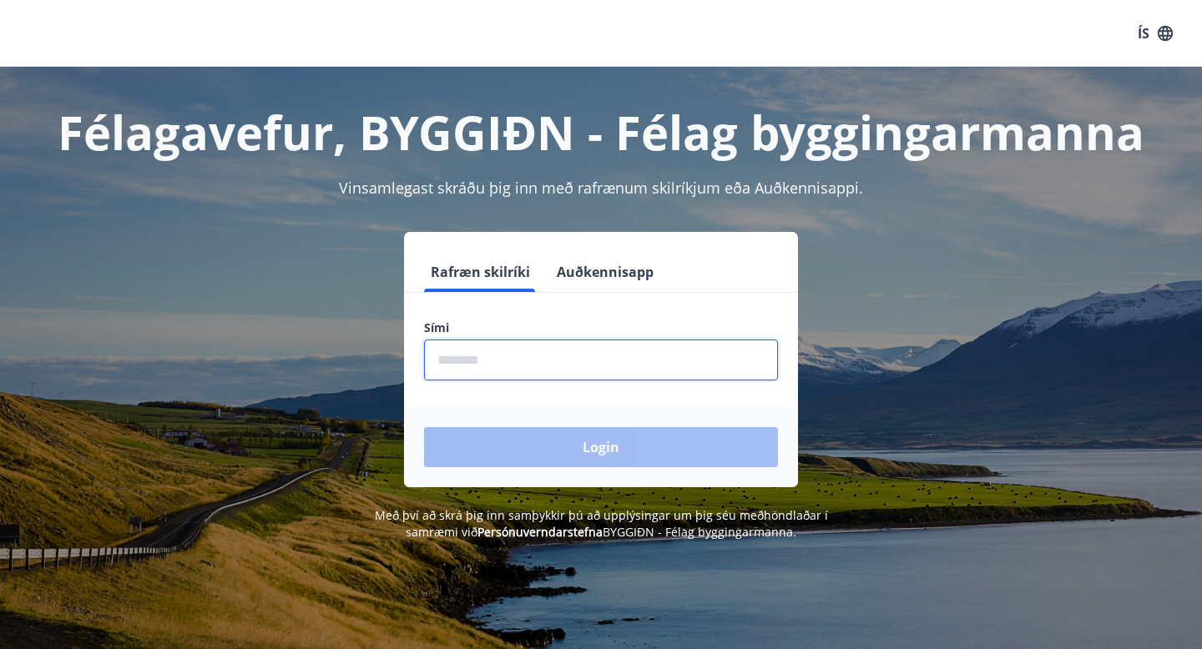
click at [513, 364] on input "phone" at bounding box center [601, 360] width 354 height 41
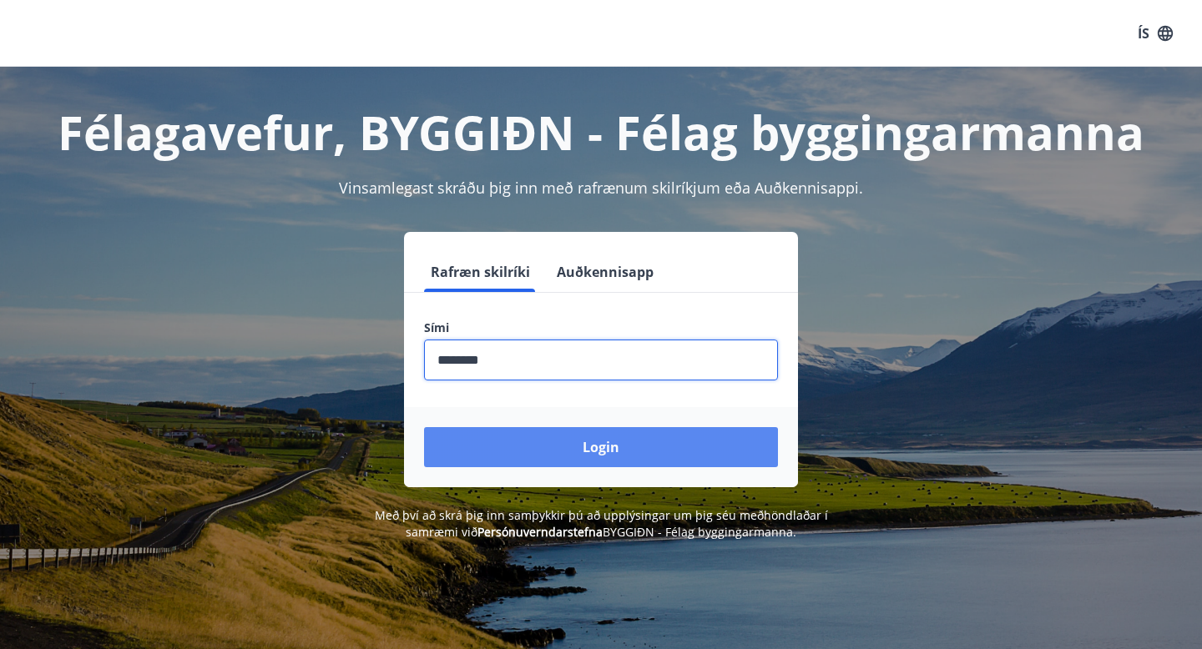
type input "********"
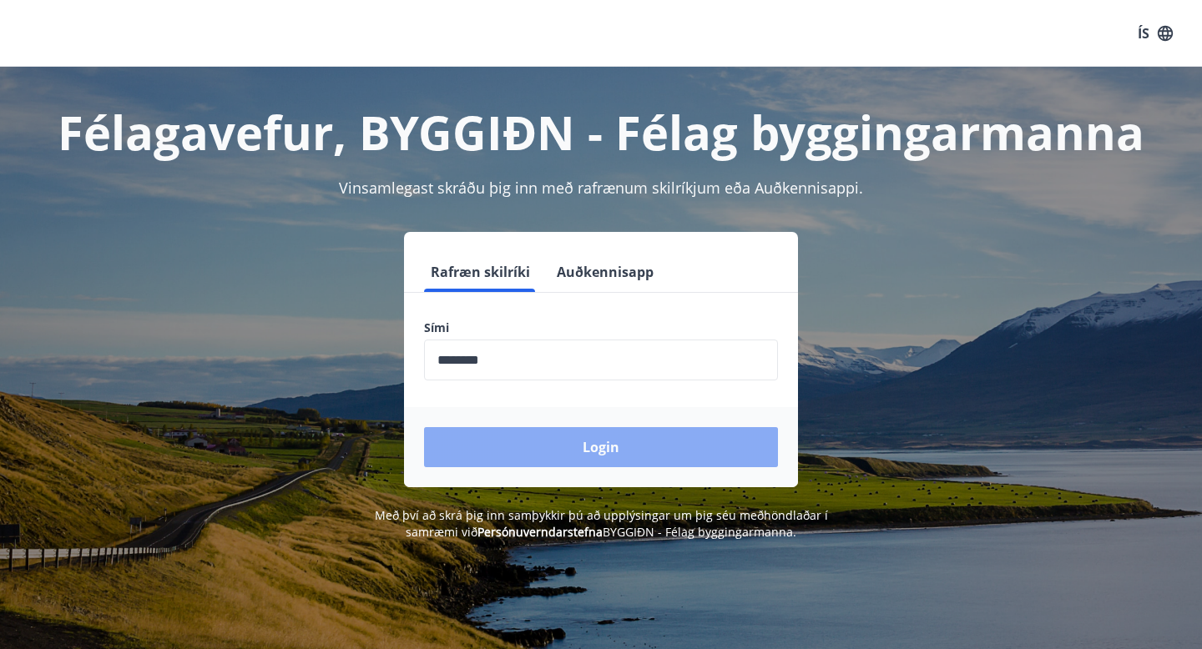
click at [600, 440] on button "Login" at bounding box center [601, 447] width 354 height 40
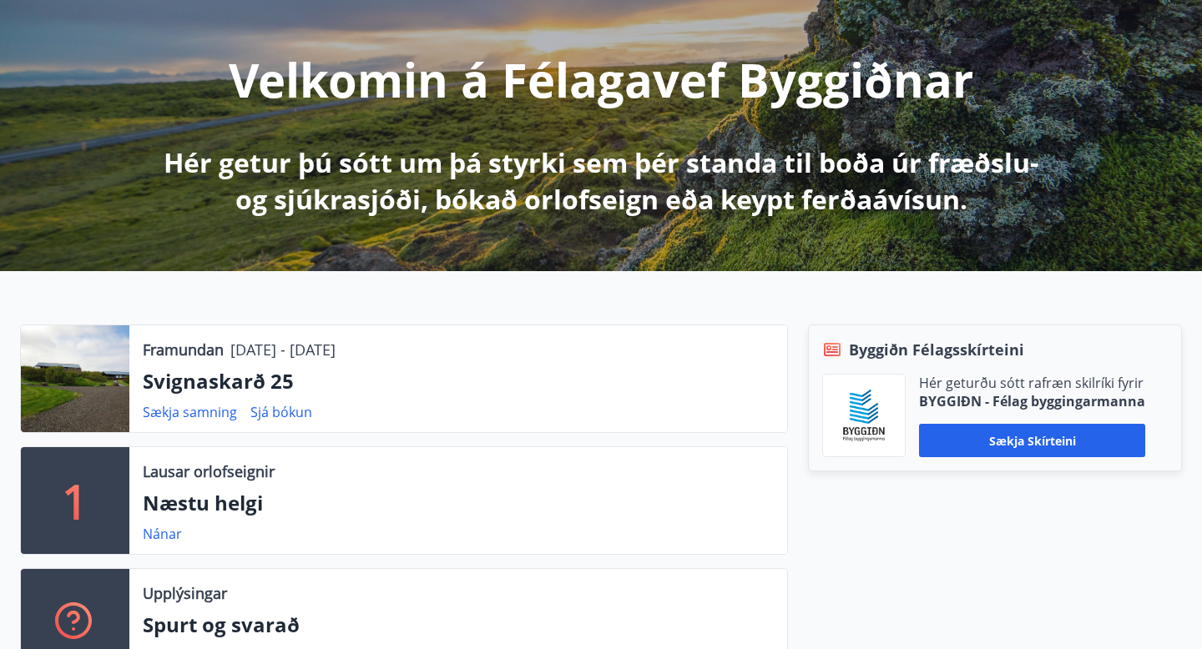
scroll to position [189, 0]
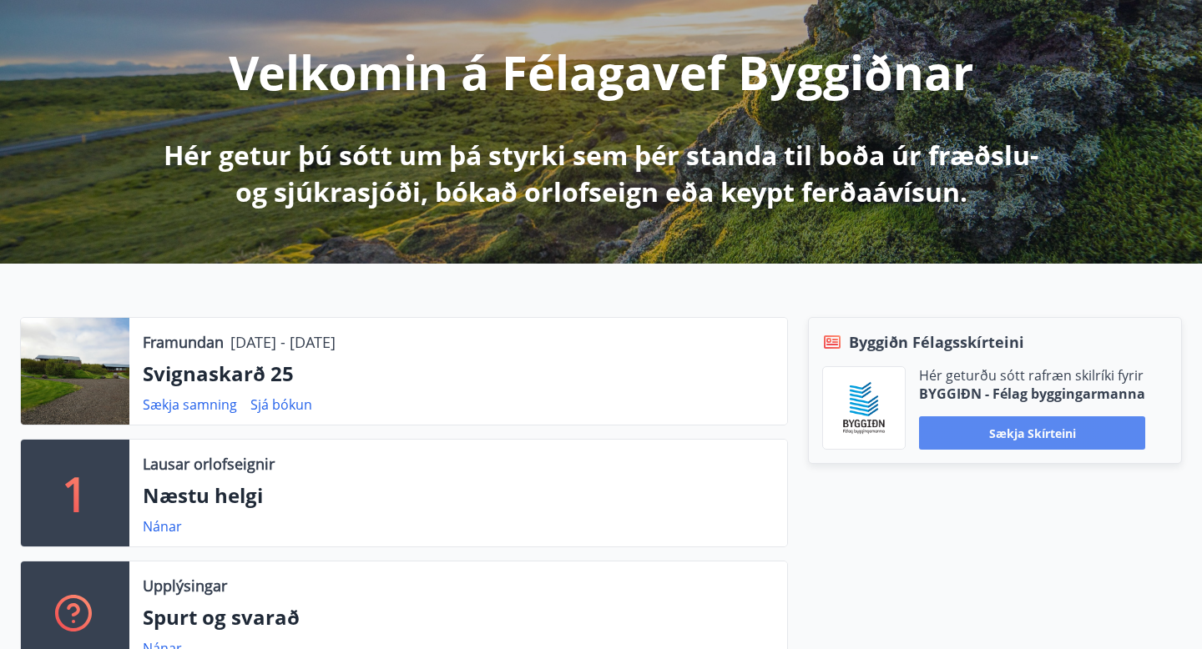
click at [996, 440] on button "Sækja skírteini" at bounding box center [1032, 432] width 226 height 33
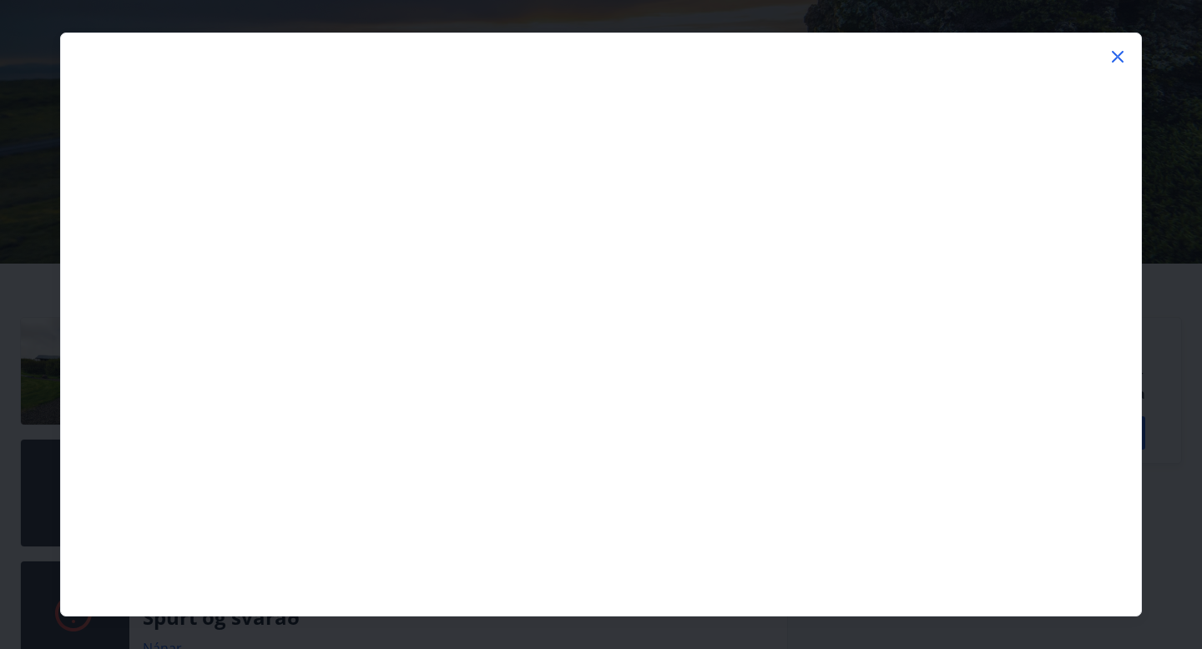
click at [1119, 54] on icon at bounding box center [1117, 57] width 12 height 12
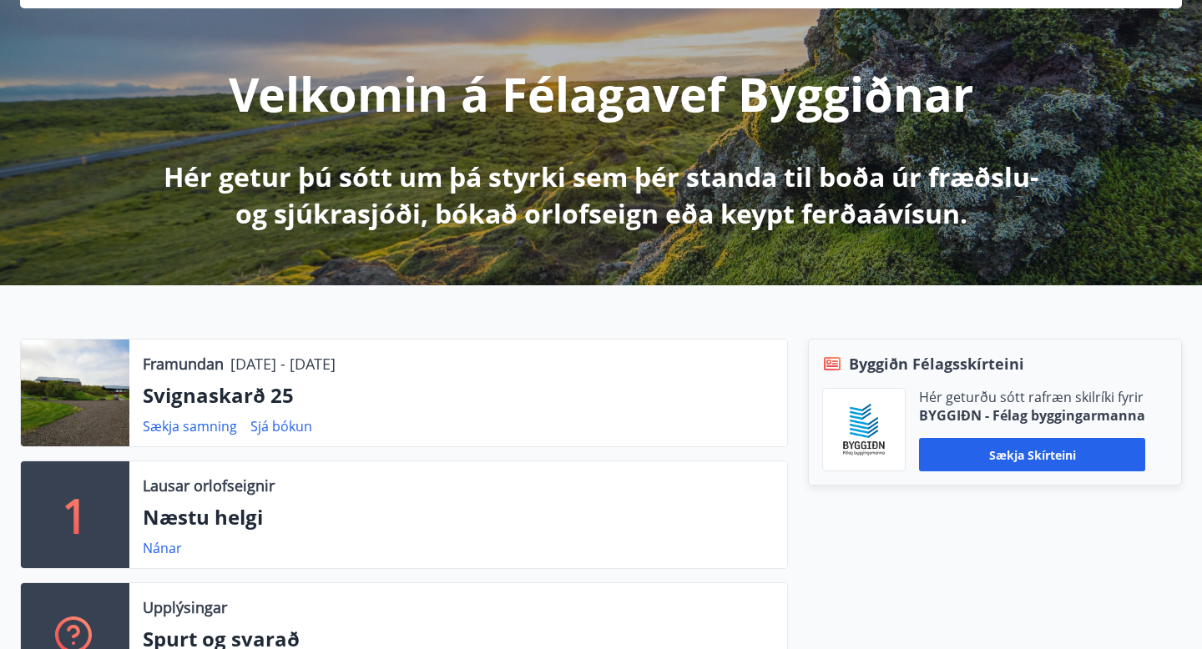
scroll to position [0, 0]
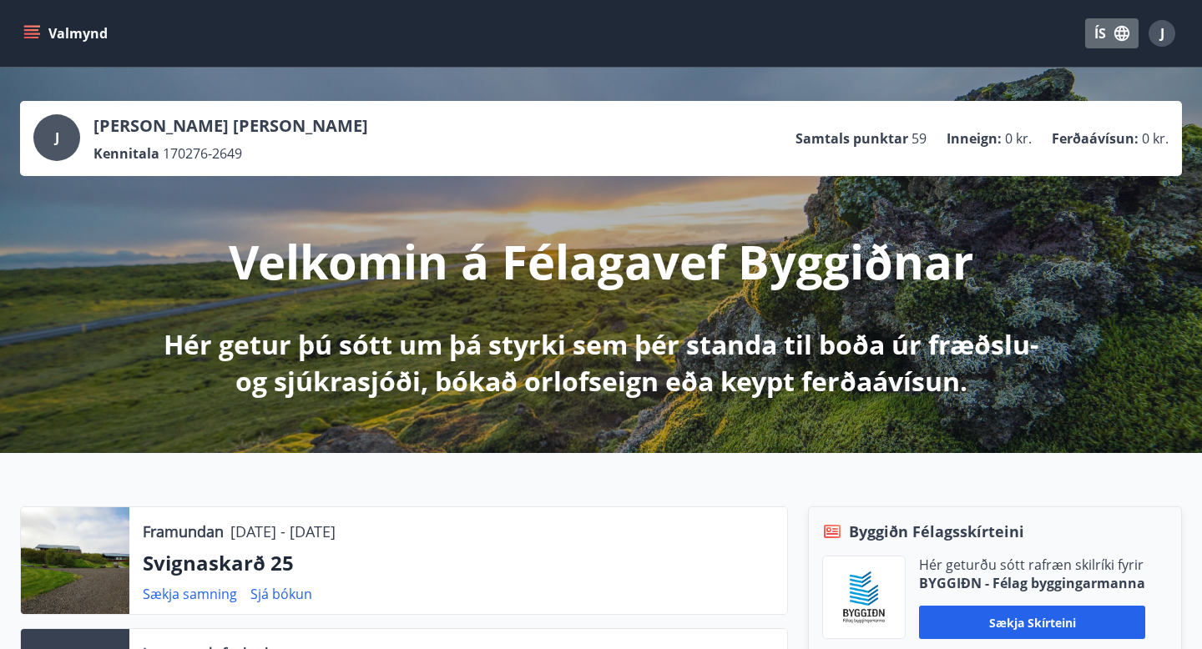
click at [1123, 41] on icon "button" at bounding box center [1121, 33] width 18 height 18
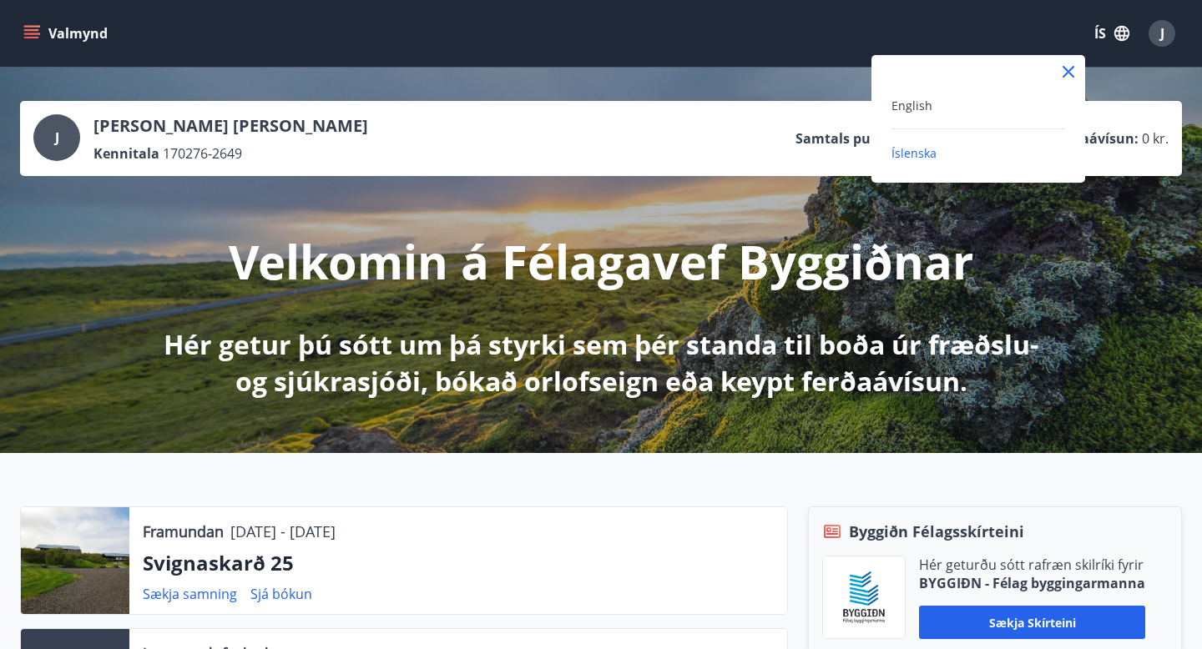
click at [1157, 43] on div at bounding box center [601, 324] width 1202 height 649
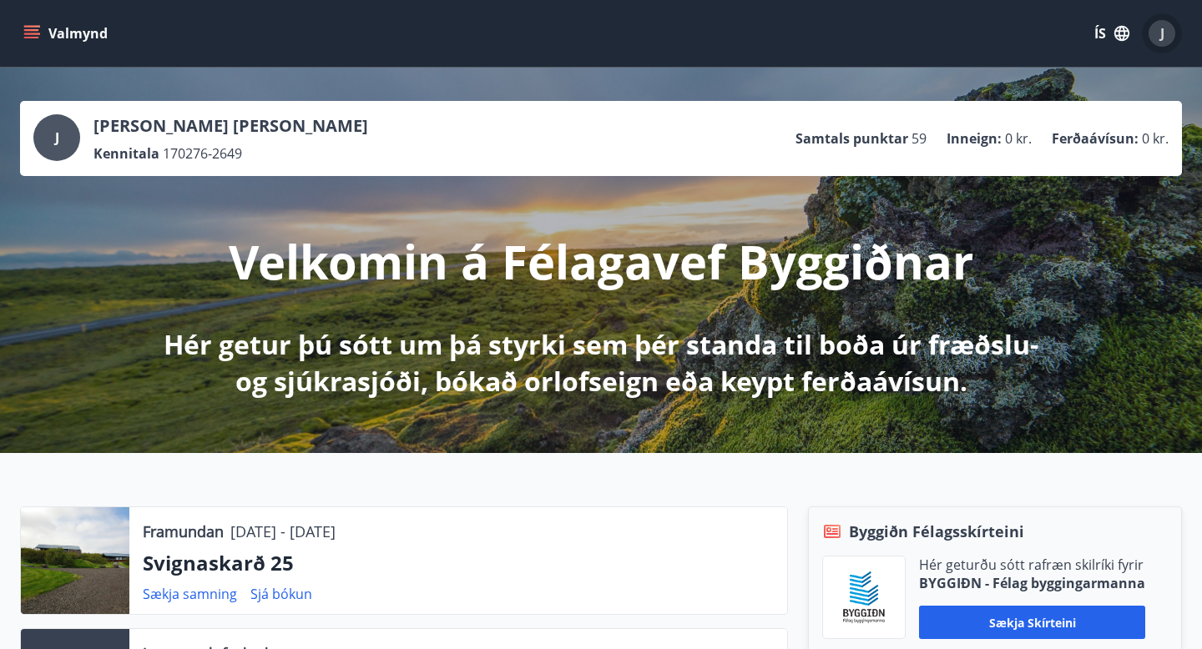
click at [1157, 43] on div "J" at bounding box center [1161, 33] width 27 height 27
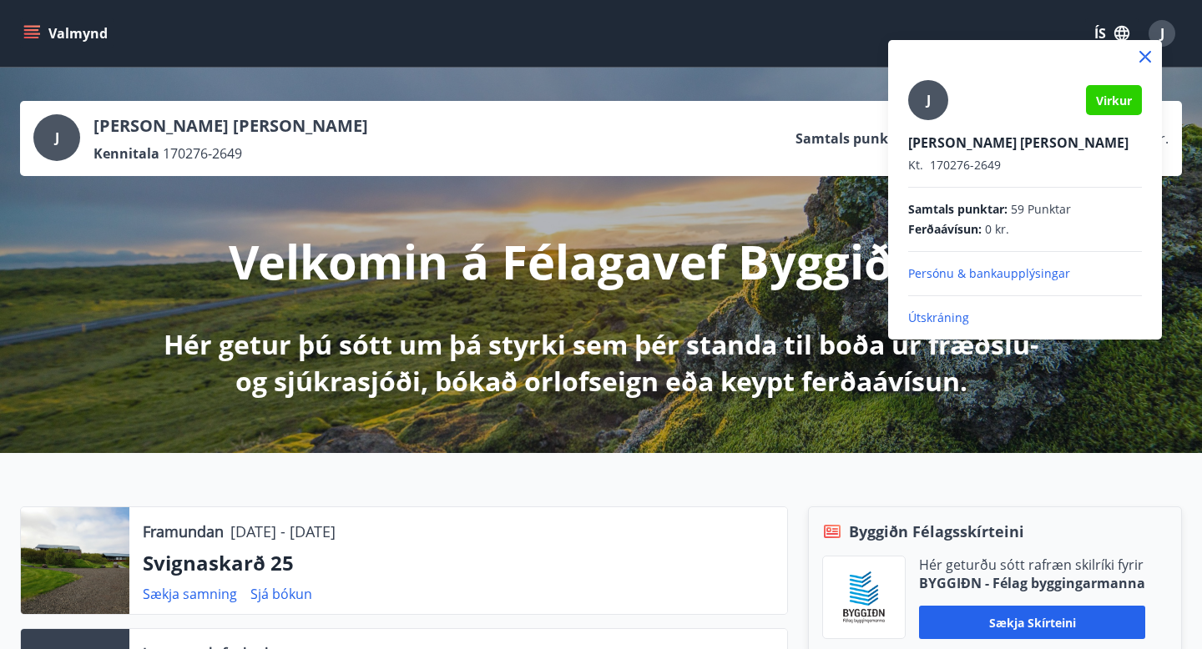
click at [1097, 32] on div at bounding box center [601, 324] width 1202 height 649
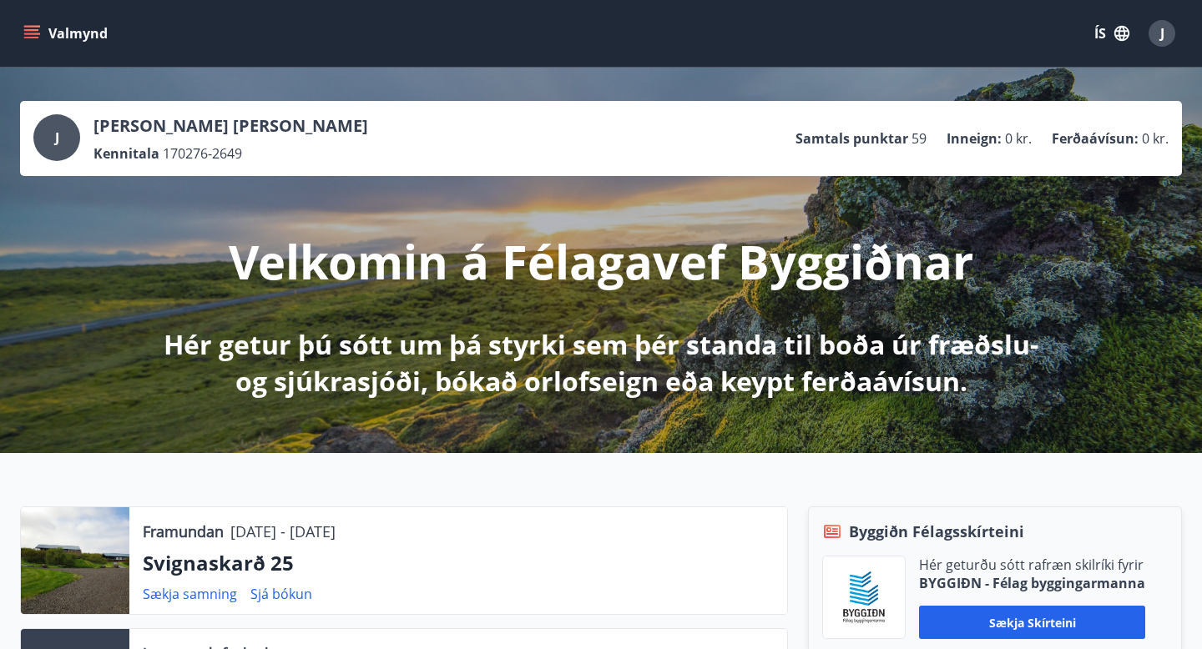
click at [1101, 35] on button "ÍS" at bounding box center [1111, 33] width 53 height 30
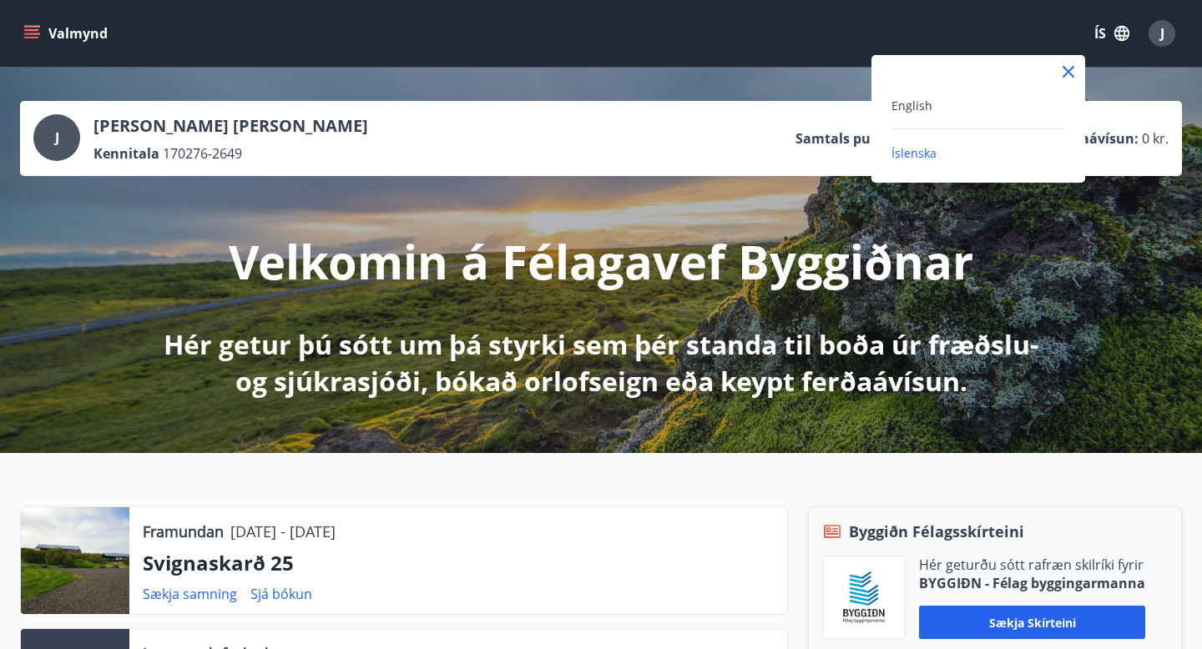
click at [790, 46] on div at bounding box center [601, 324] width 1202 height 649
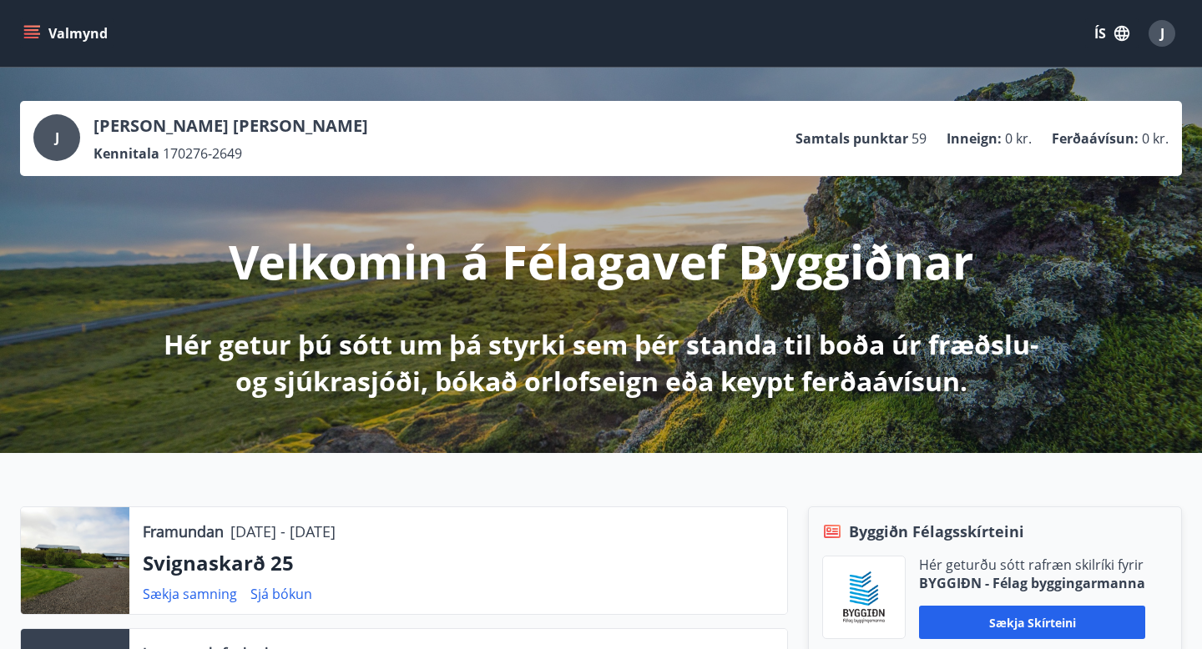
click at [36, 30] on icon "menu" at bounding box center [31, 30] width 15 height 2
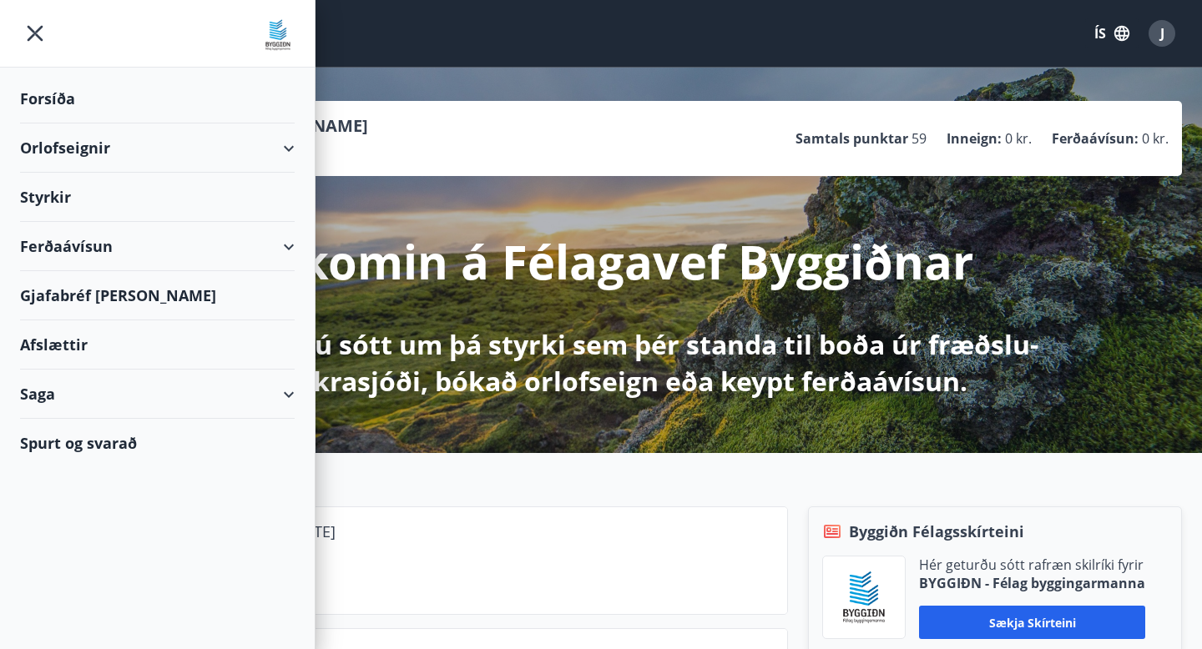
click at [92, 144] on div "Orlofseignir" at bounding box center [157, 147] width 275 height 49
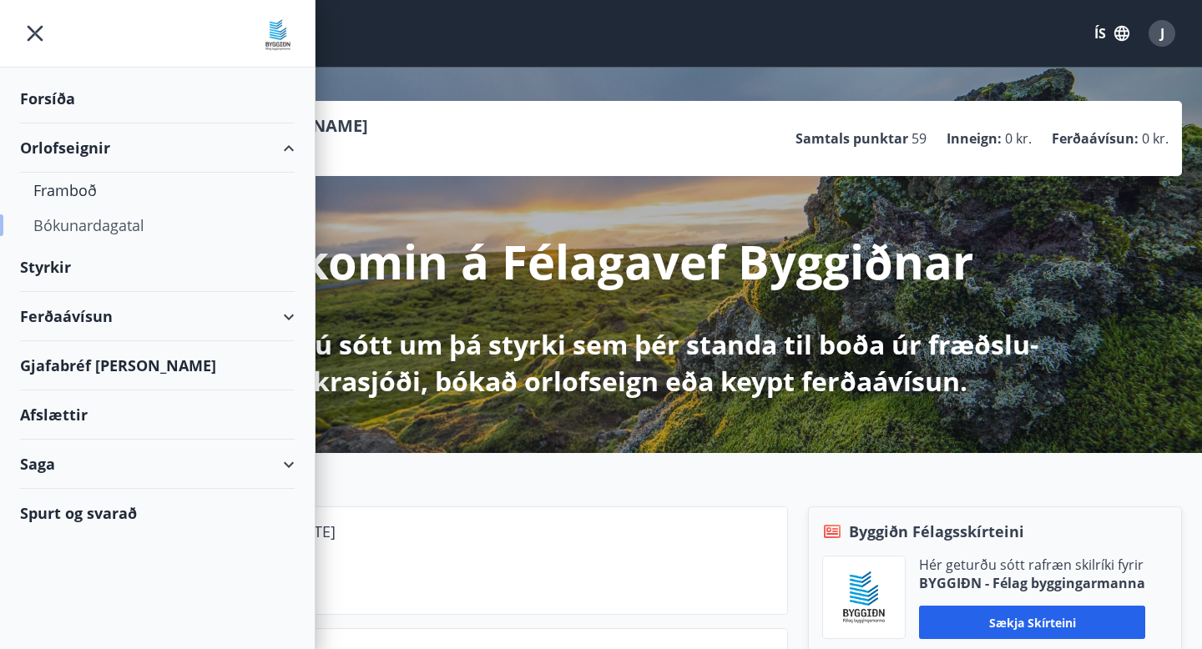
click at [93, 225] on div "Bókunardagatal" at bounding box center [157, 225] width 248 height 35
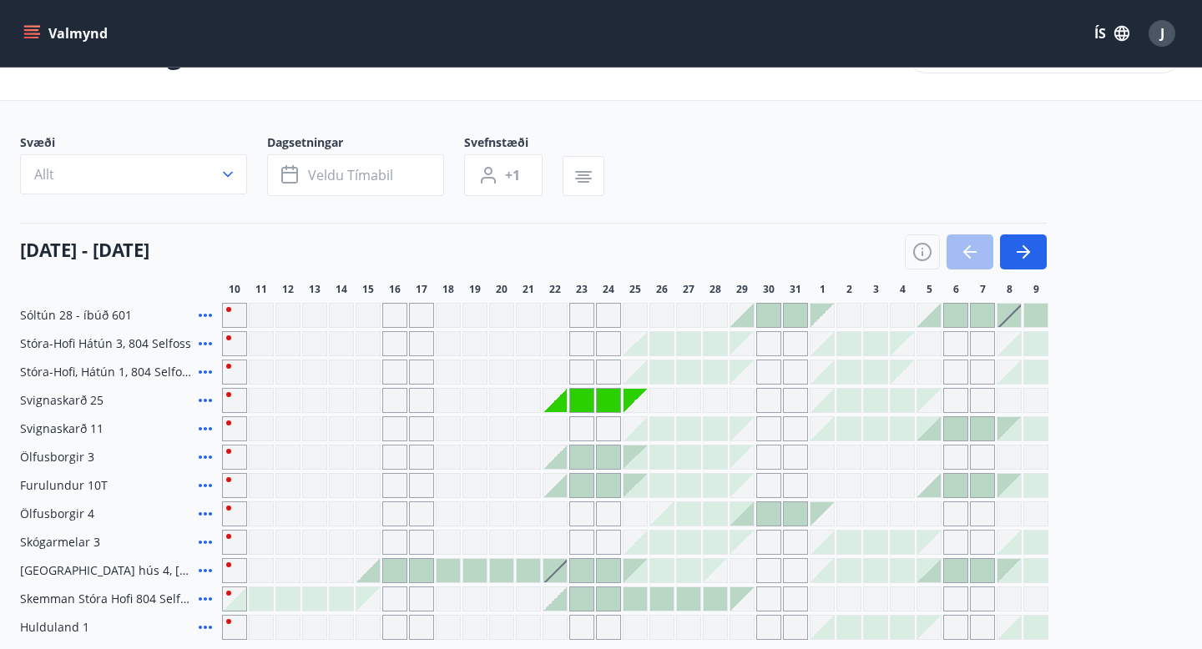
scroll to position [58, 0]
click at [1032, 257] on icon "button" at bounding box center [1023, 254] width 20 height 20
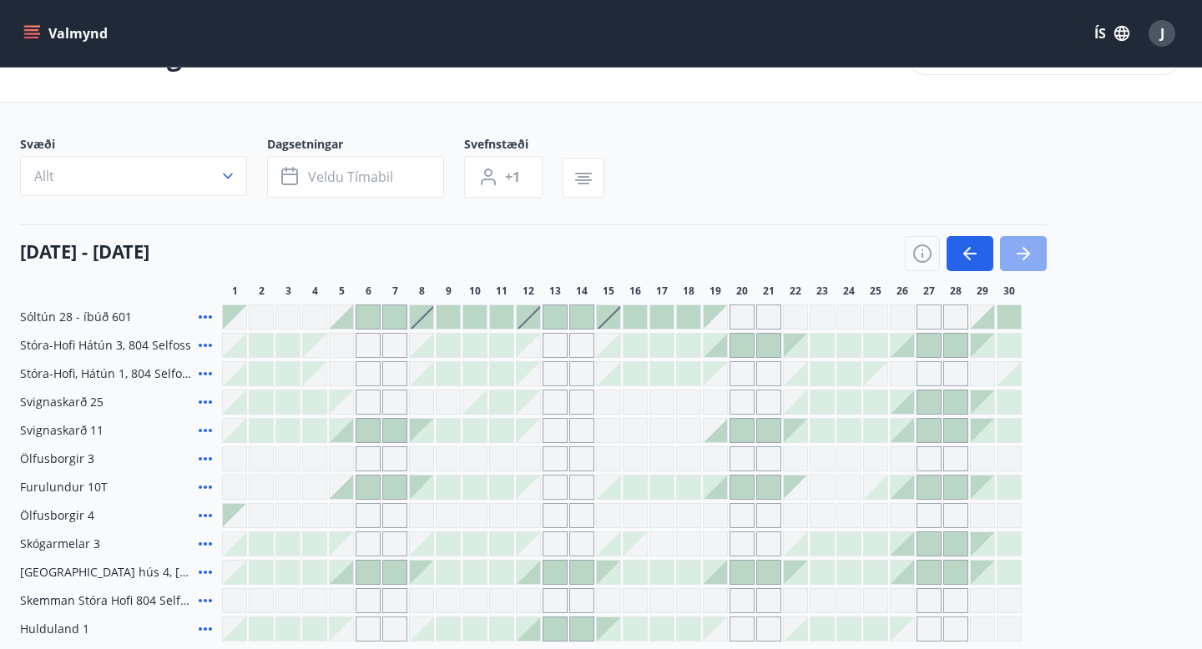
click at [1033, 259] on button "button" at bounding box center [1023, 253] width 47 height 35
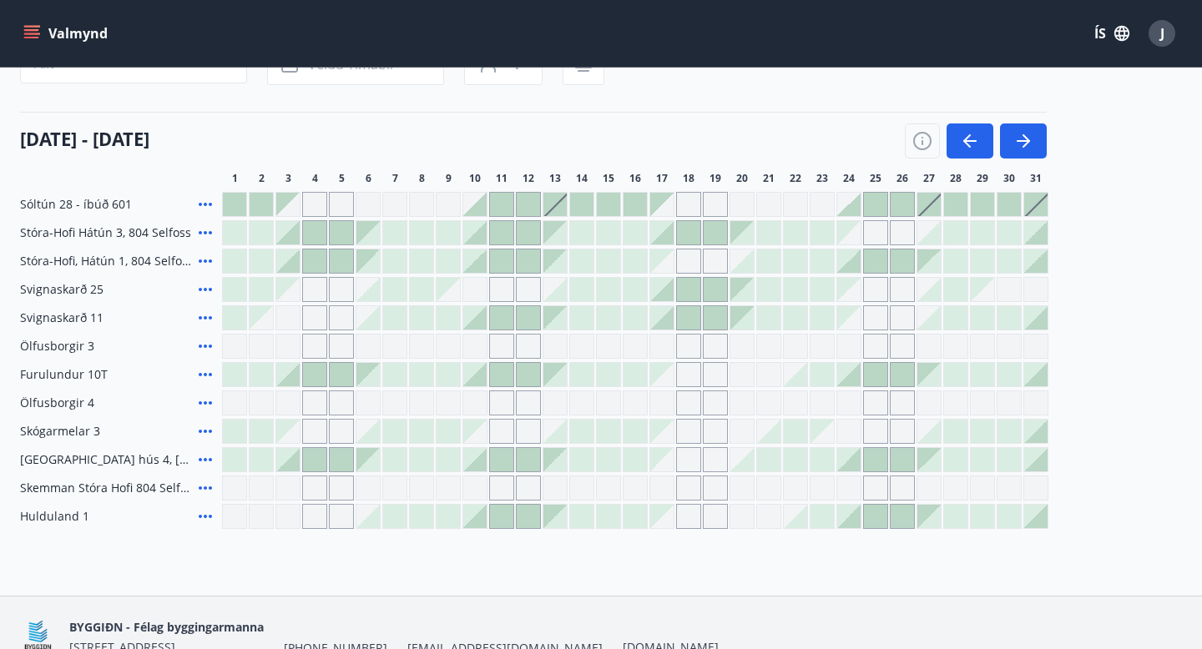
scroll to position [168, 0]
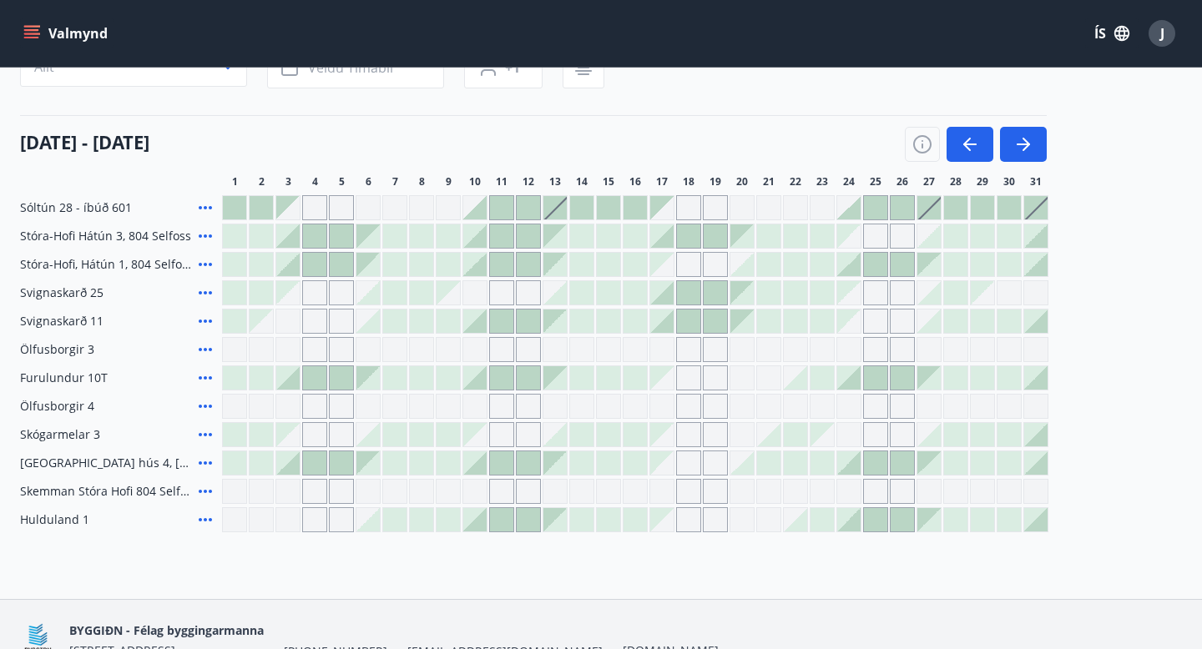
click at [205, 375] on icon at bounding box center [205, 378] width 20 height 20
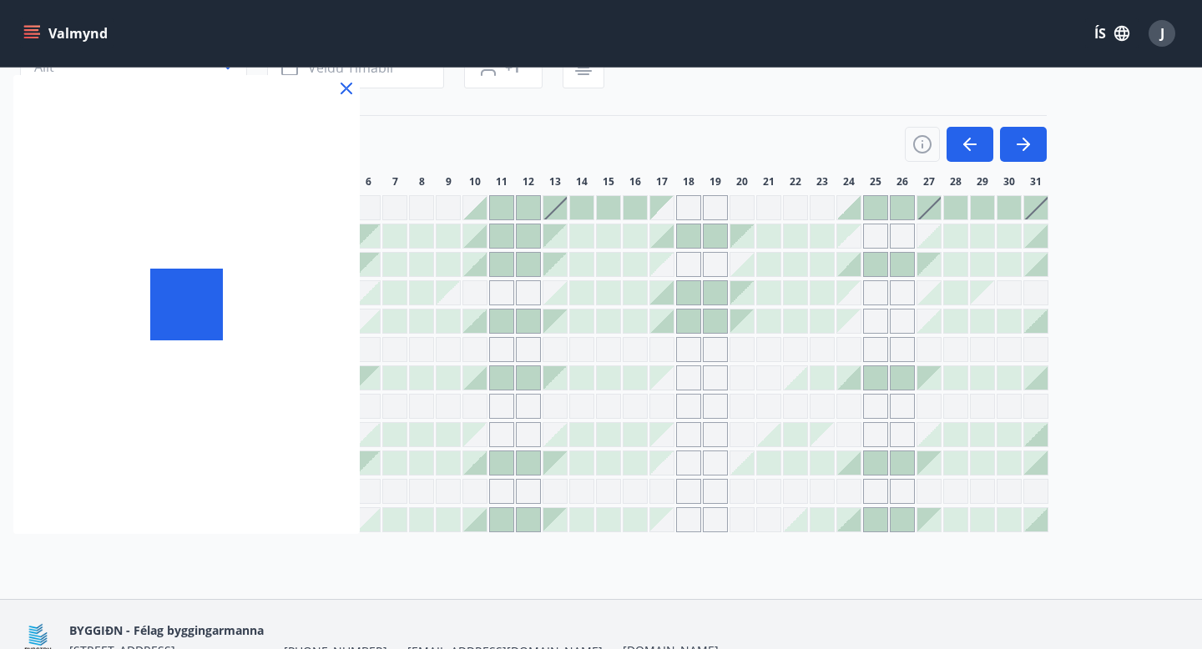
click at [208, 379] on div at bounding box center [186, 304] width 346 height 459
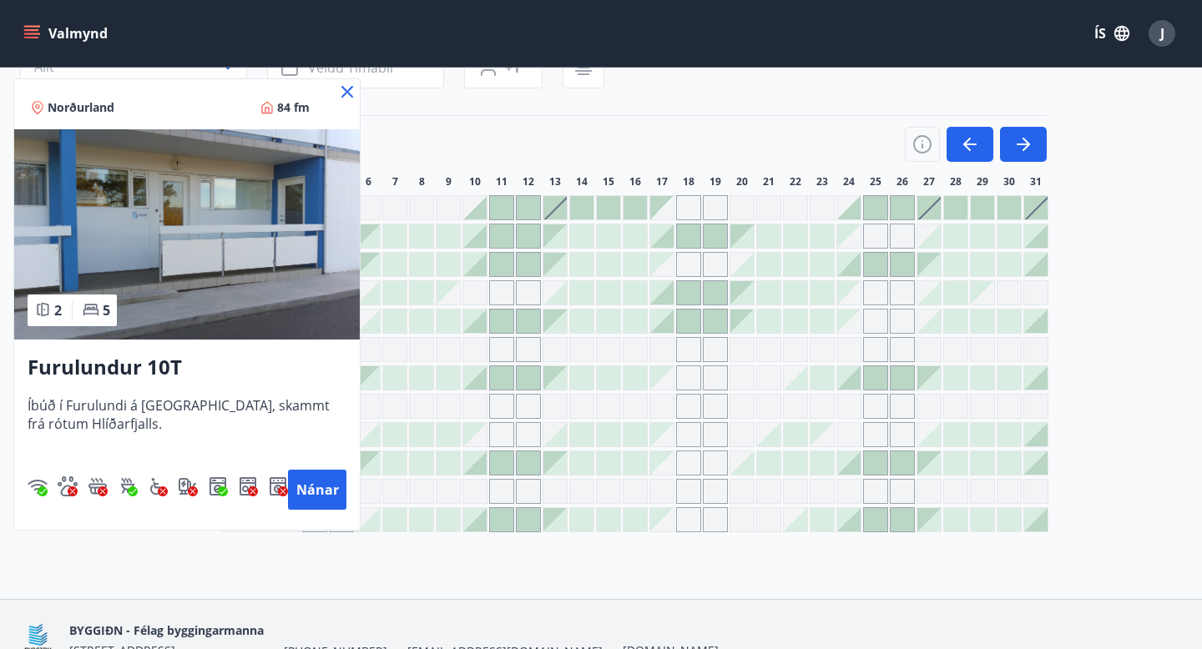
click at [348, 93] on icon at bounding box center [347, 92] width 12 height 12
click at [349, 93] on div at bounding box center [322, 91] width 604 height 7
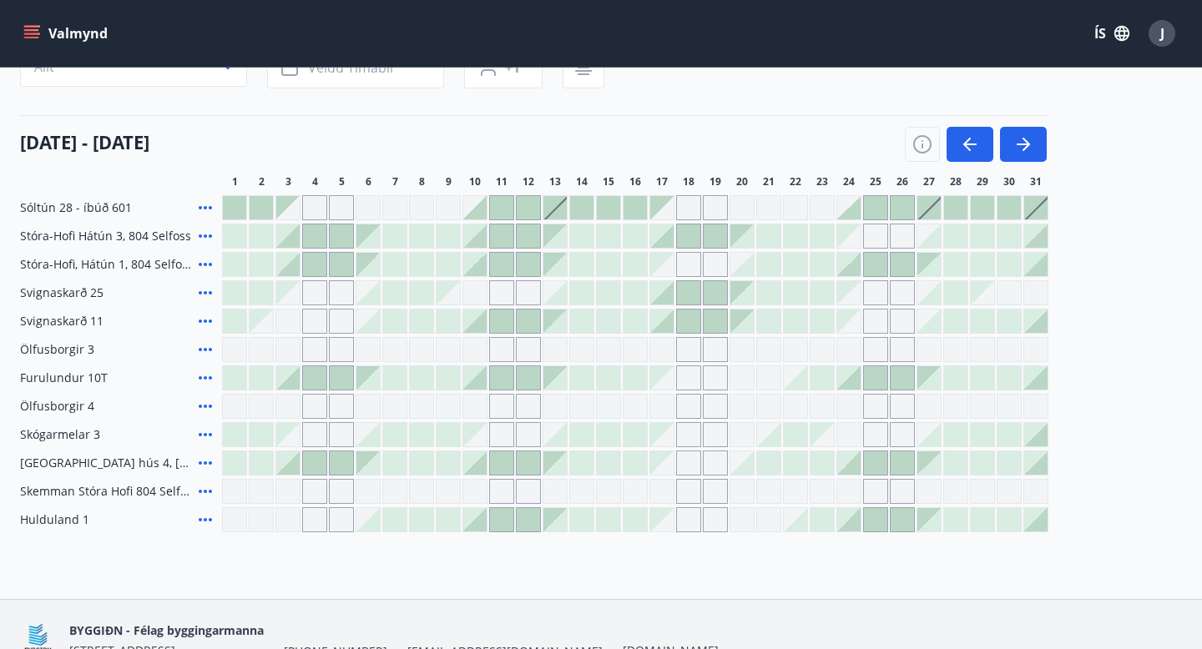
click at [203, 436] on icon at bounding box center [205, 435] width 20 height 20
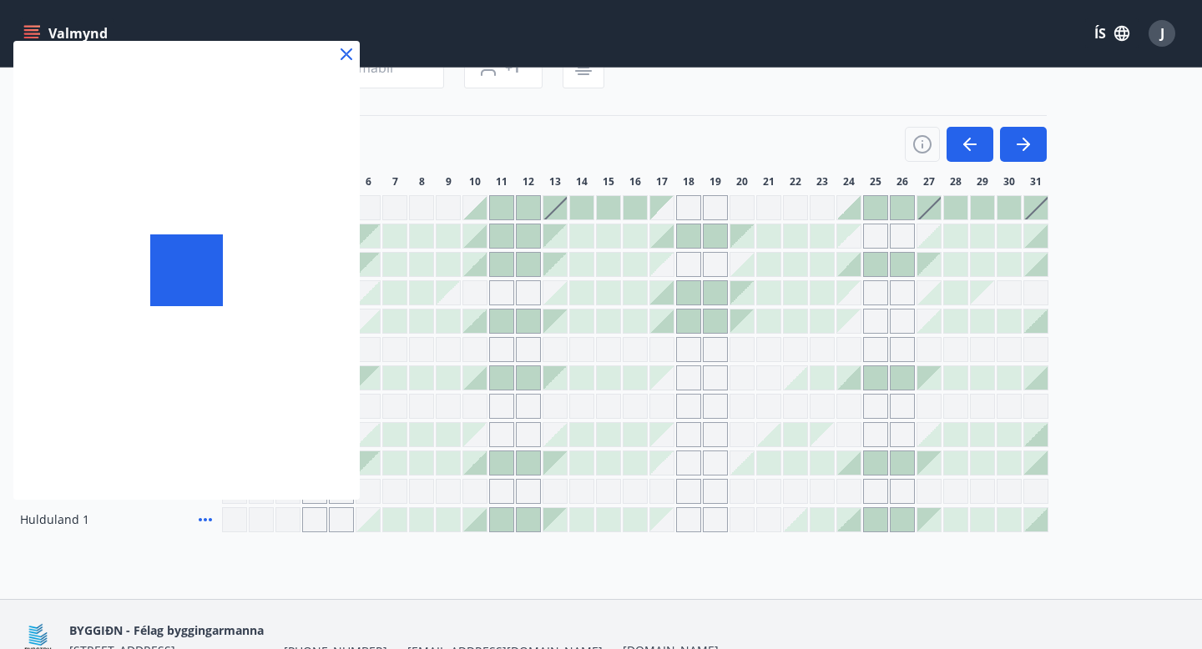
scroll to position [174, 0]
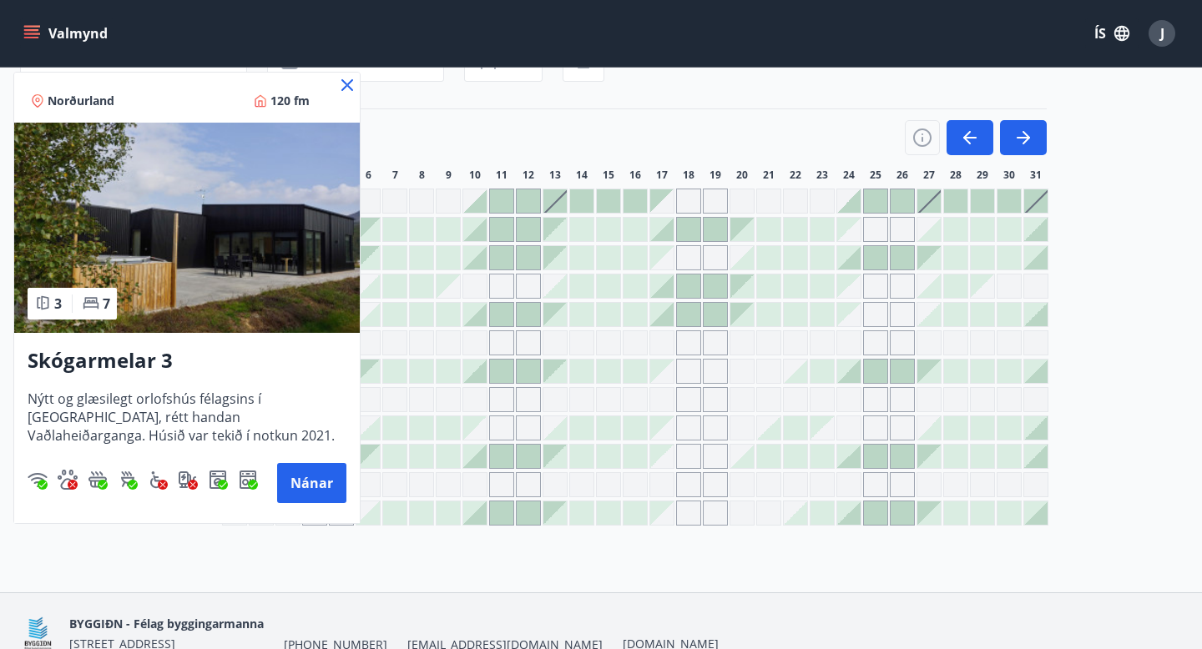
click at [348, 87] on icon at bounding box center [347, 85] width 12 height 12
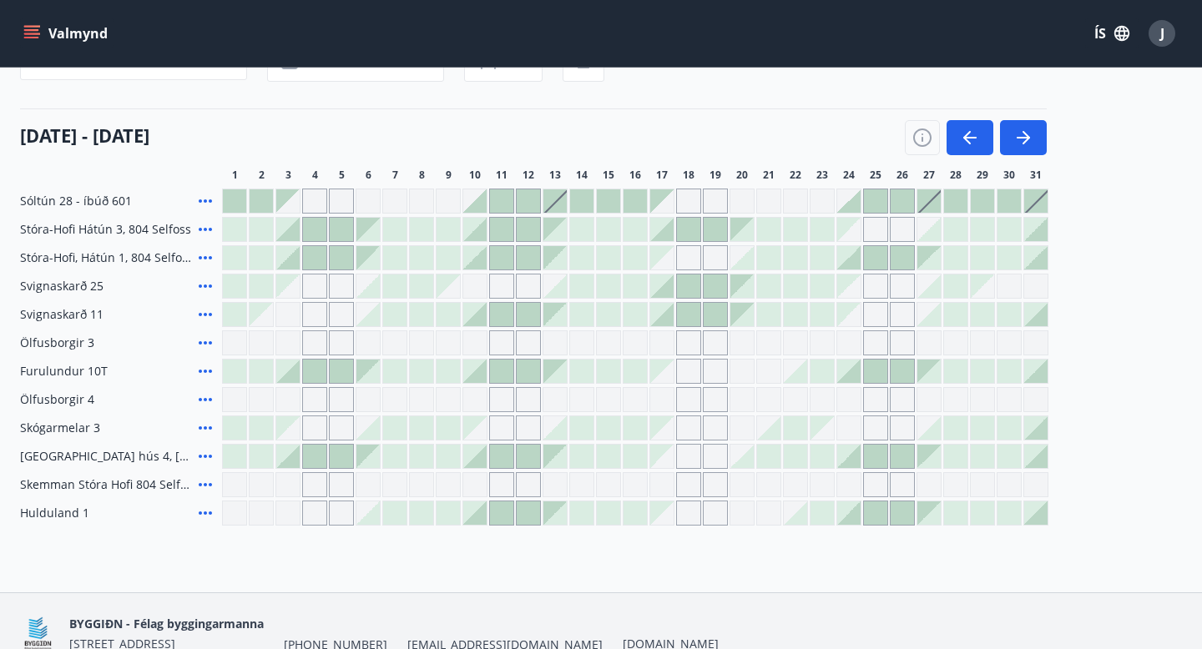
click at [208, 456] on icon at bounding box center [205, 456] width 20 height 20
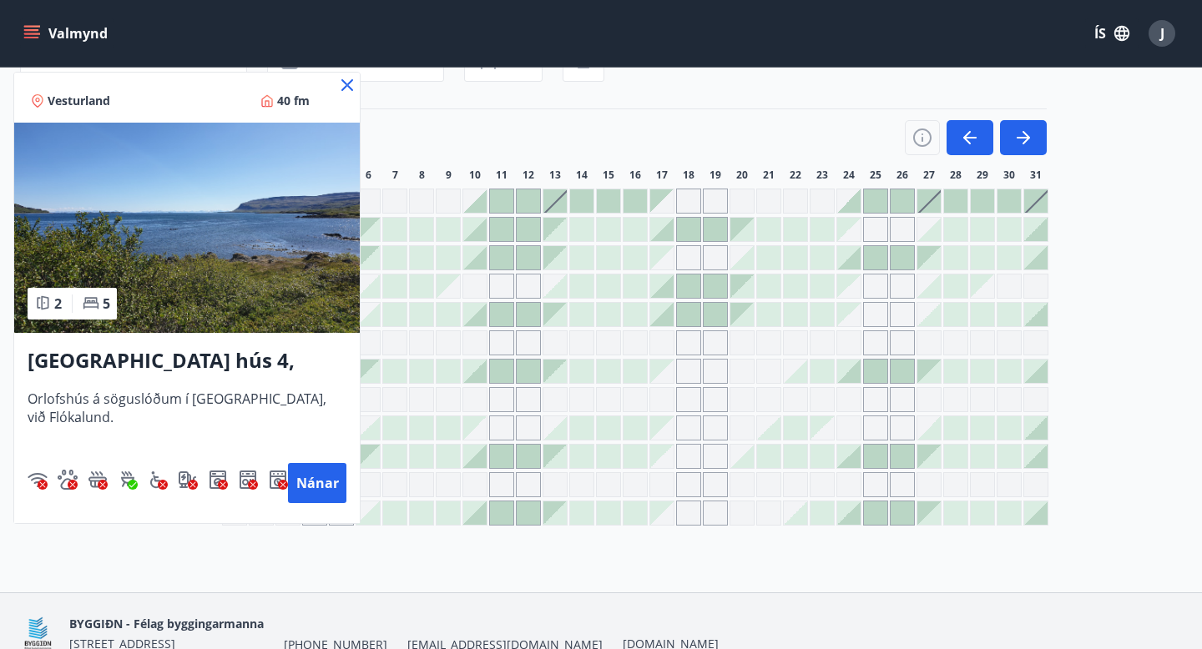
click at [351, 82] on icon at bounding box center [347, 85] width 20 height 20
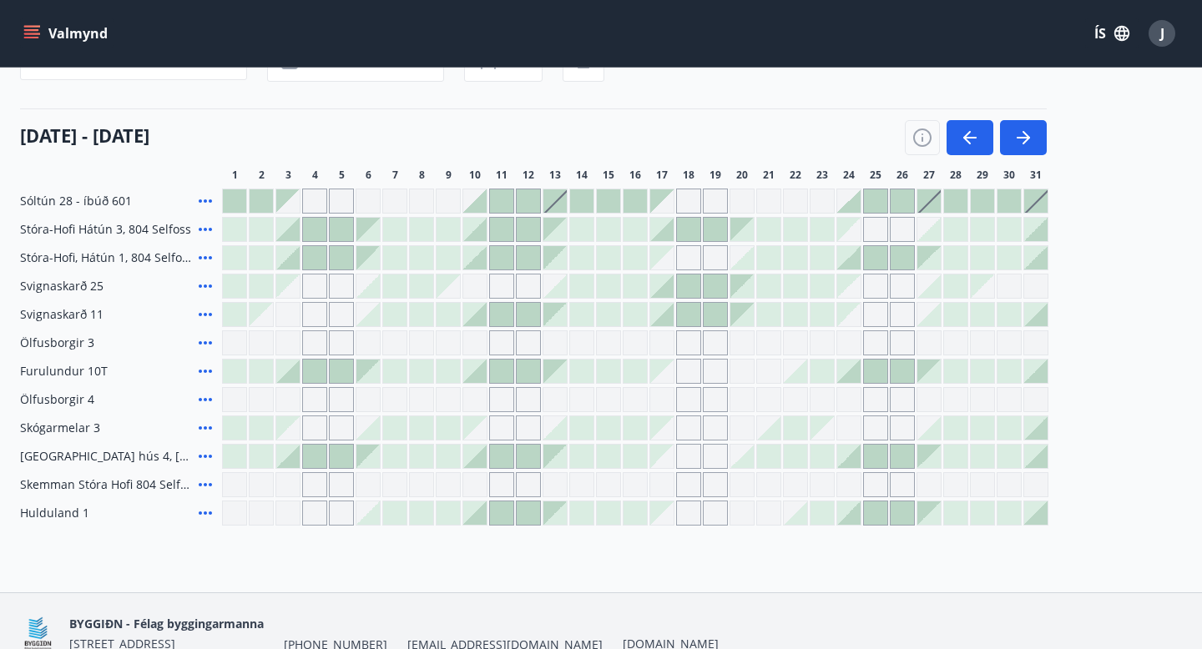
click at [208, 483] on icon at bounding box center [205, 485] width 20 height 20
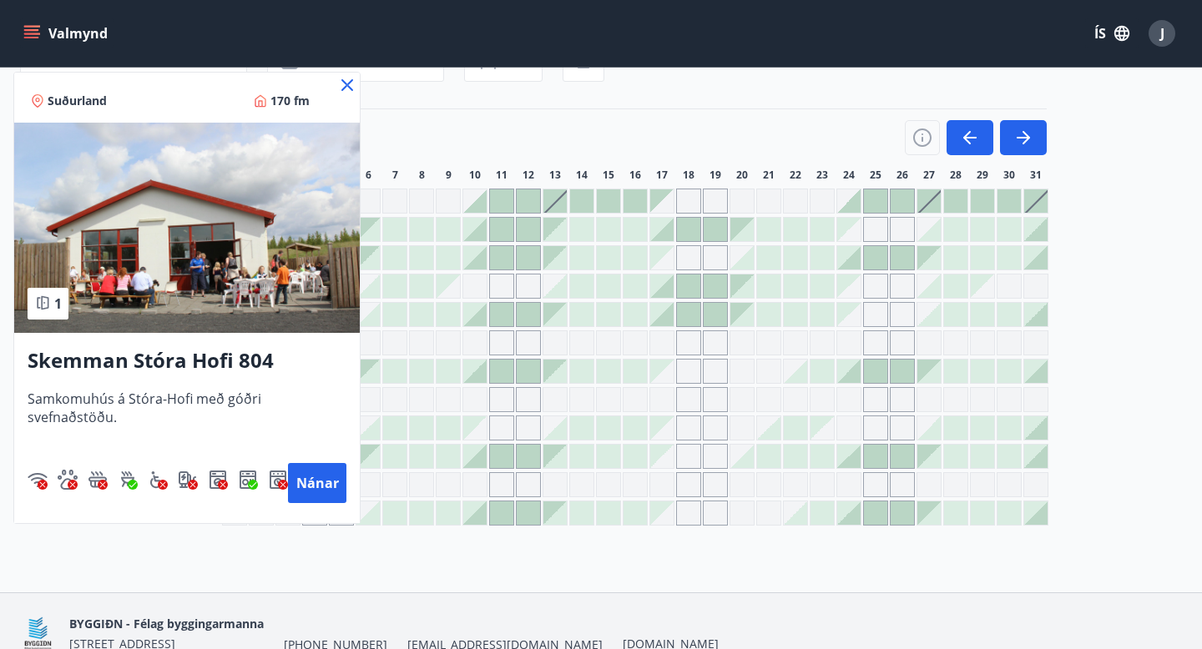
click at [344, 85] on icon at bounding box center [347, 85] width 20 height 20
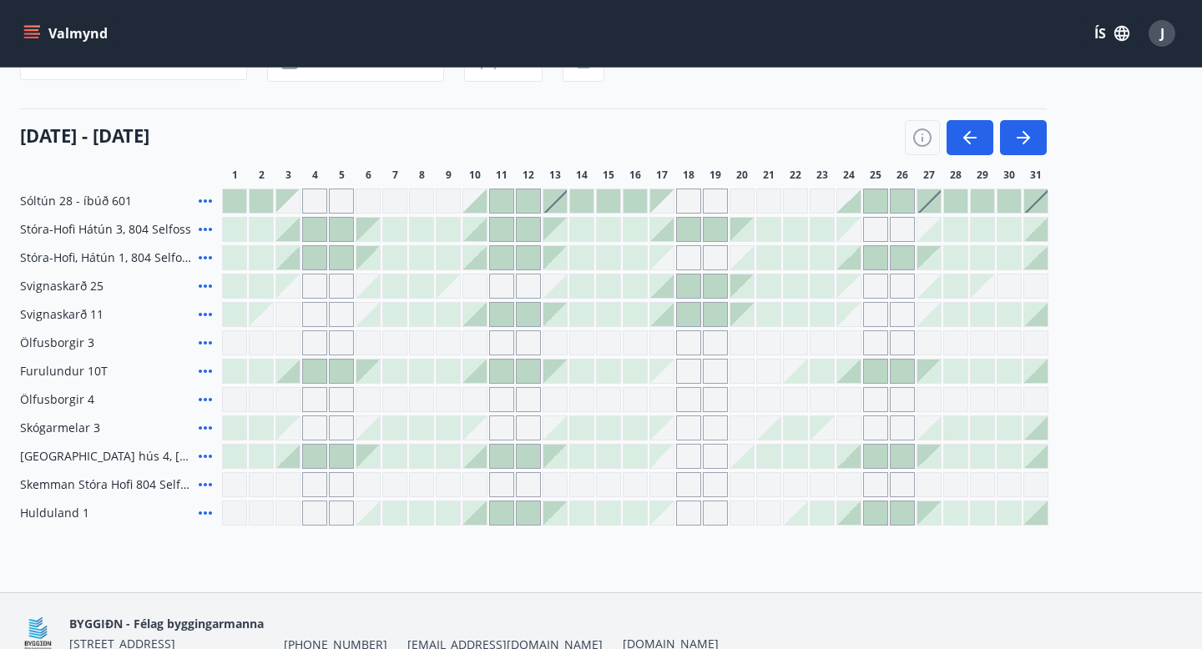
click at [205, 510] on icon at bounding box center [205, 513] width 20 height 20
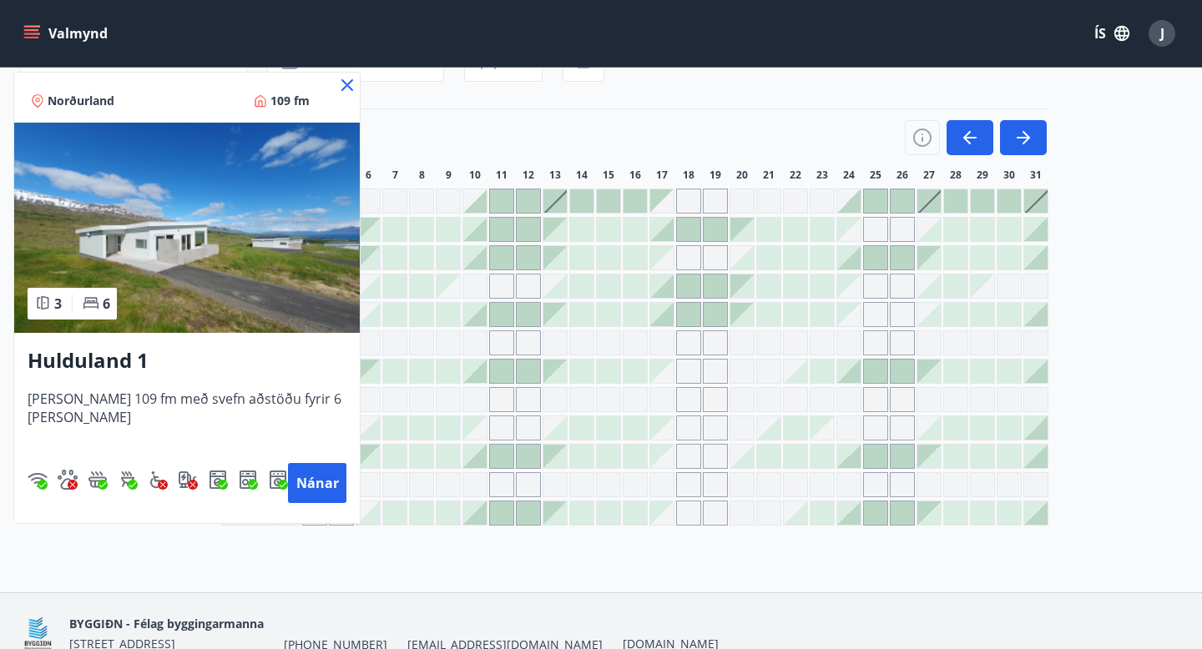
click at [271, 298] on img at bounding box center [186, 228] width 345 height 210
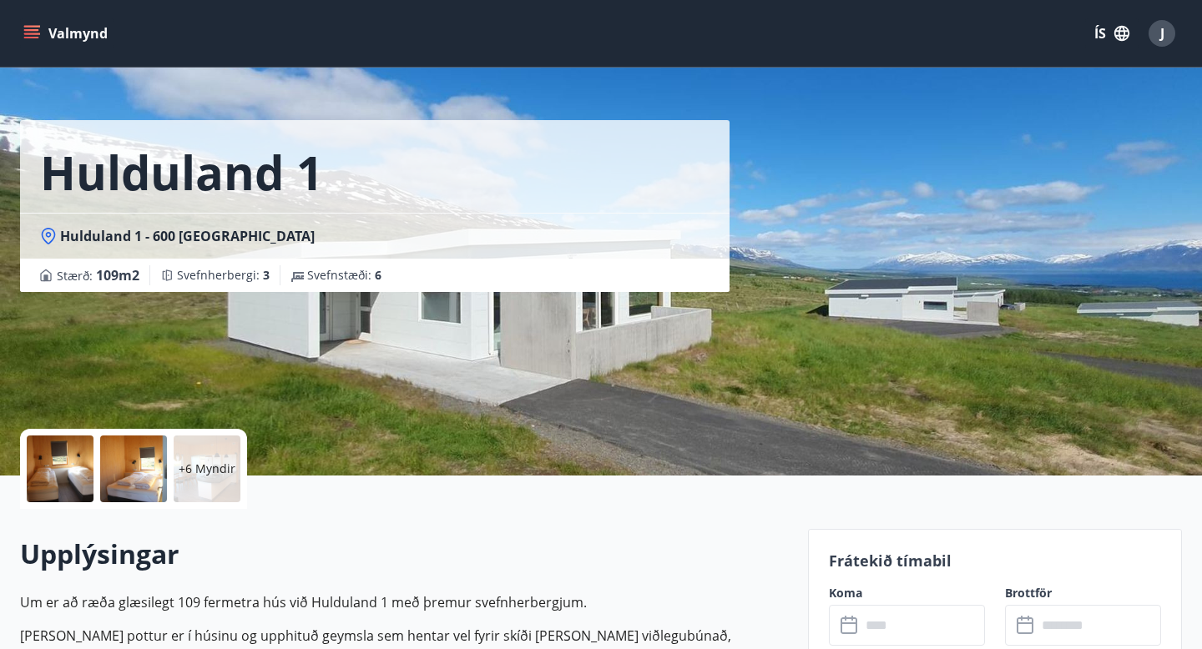
scroll to position [28, 0]
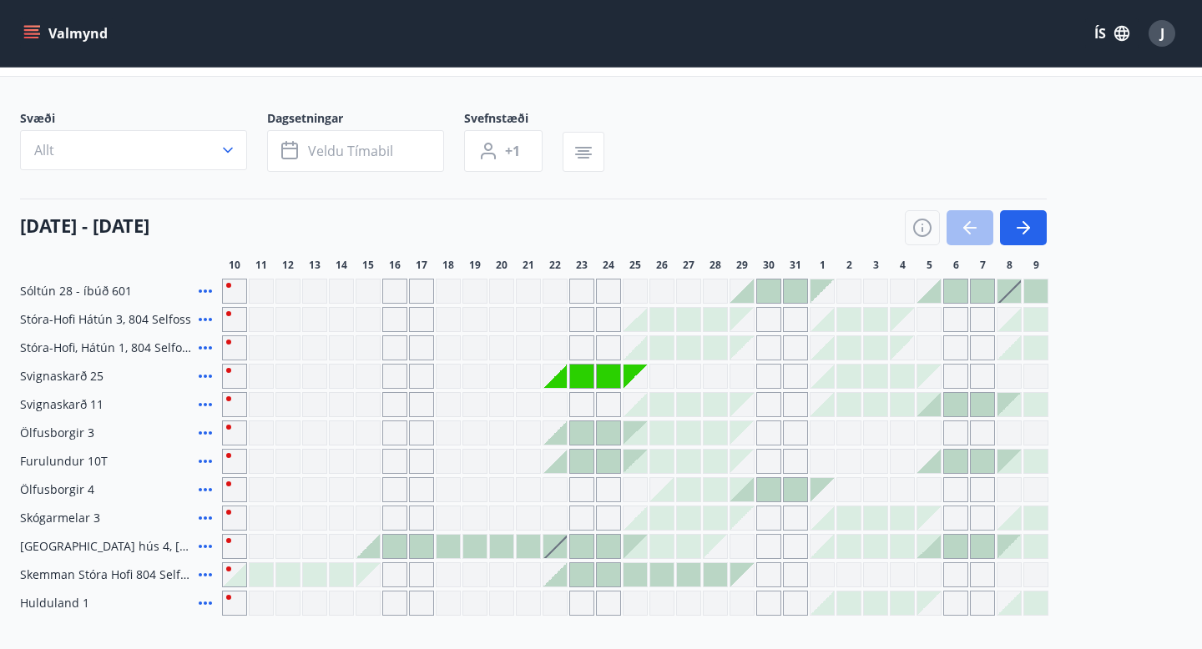
scroll to position [86, 0]
click at [1030, 226] on icon "button" at bounding box center [1023, 226] width 20 height 20
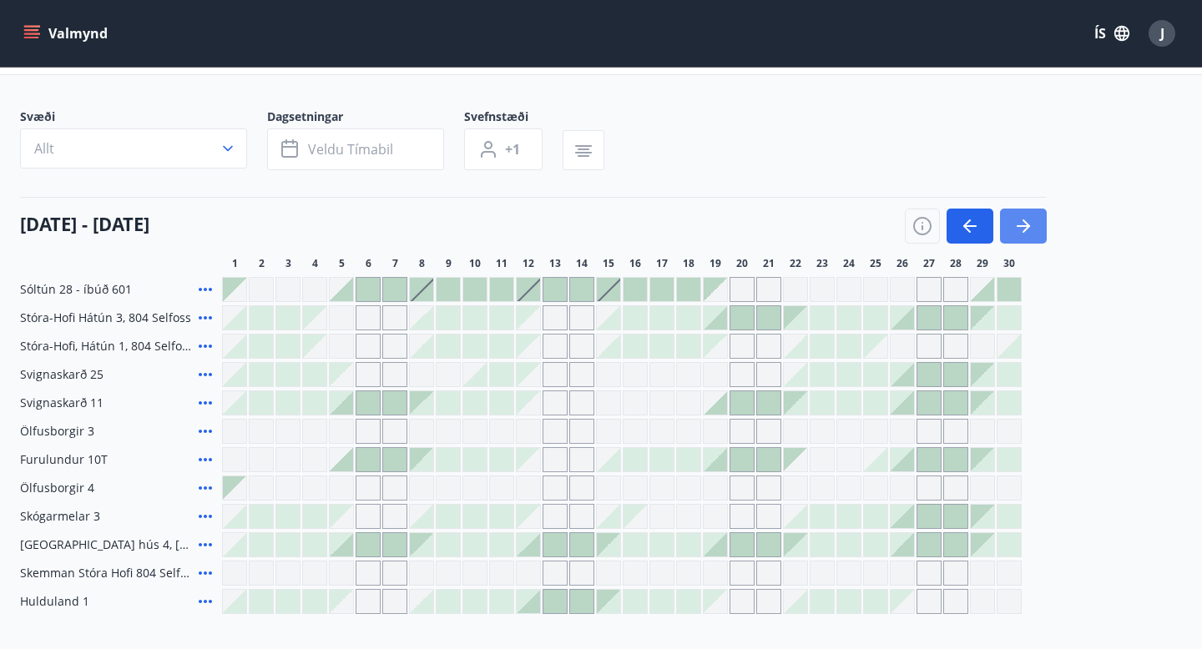
click at [1030, 226] on icon "button" at bounding box center [1023, 226] width 20 height 20
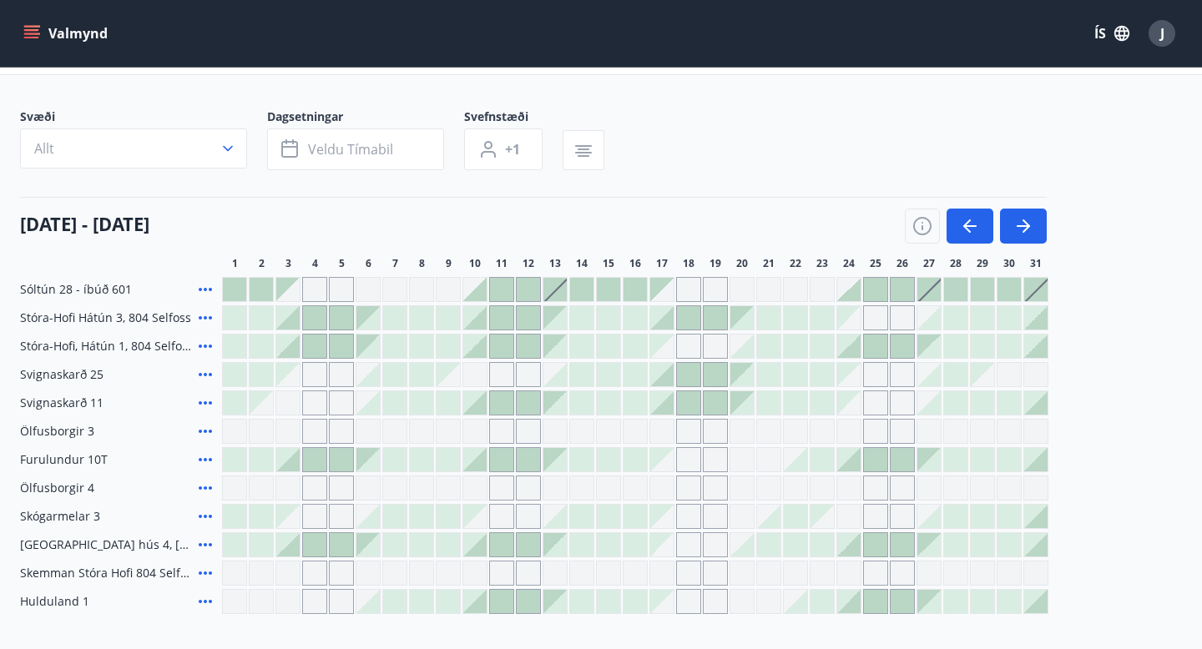
click at [207, 290] on icon at bounding box center [205, 290] width 20 height 20
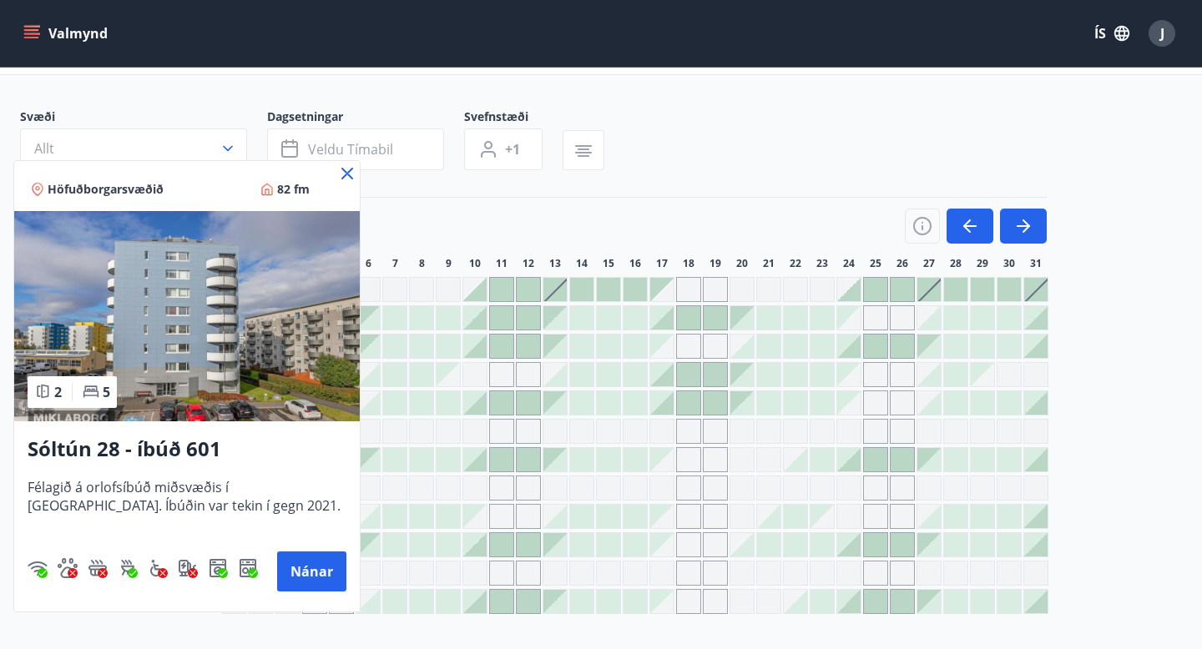
click at [350, 173] on icon at bounding box center [347, 174] width 20 height 20
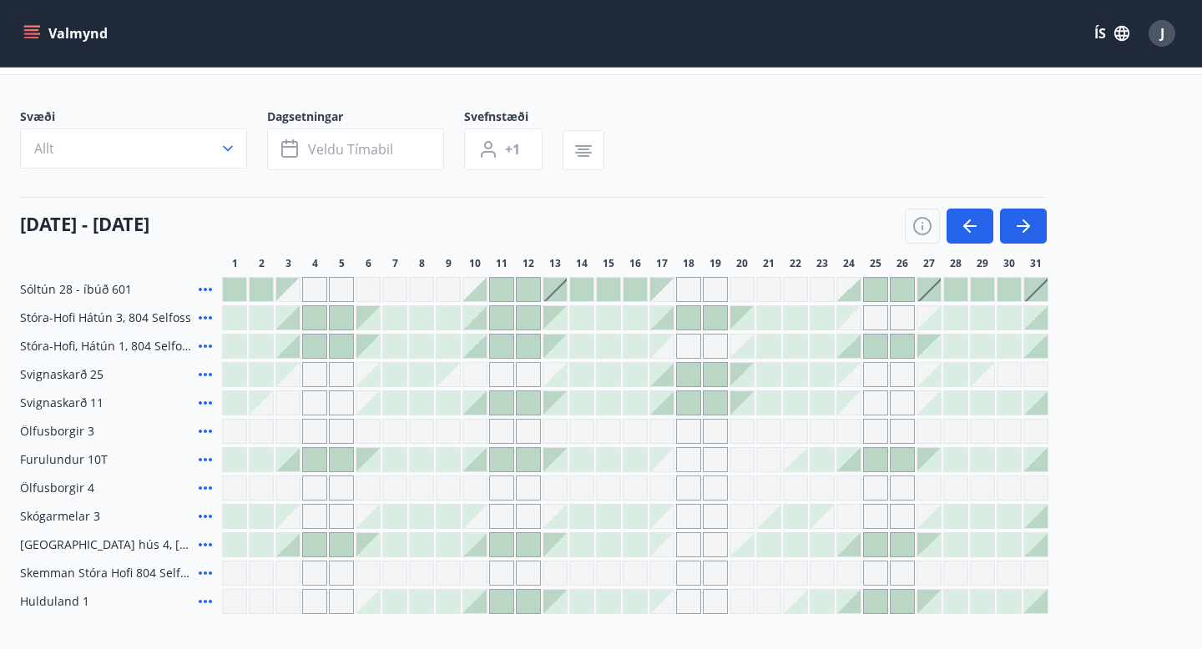
click at [206, 375] on icon at bounding box center [205, 375] width 20 height 20
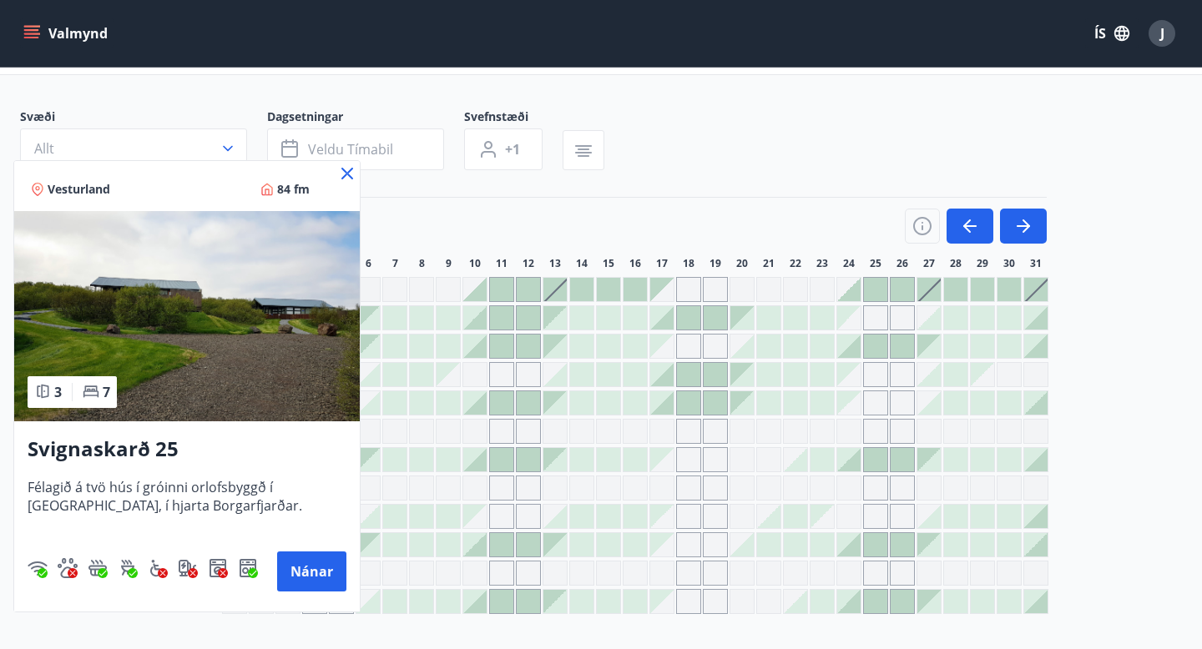
click at [346, 179] on icon at bounding box center [347, 174] width 20 height 20
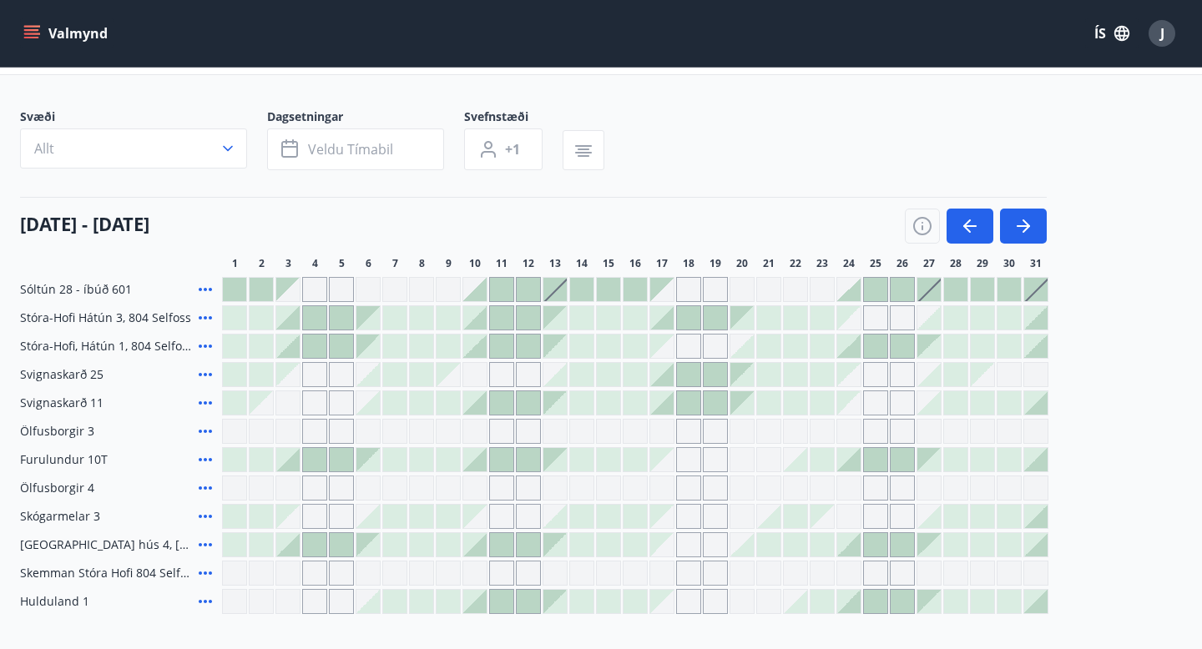
click at [349, 174] on div at bounding box center [322, 173] width 604 height 7
click at [204, 403] on icon at bounding box center [205, 402] width 13 height 3
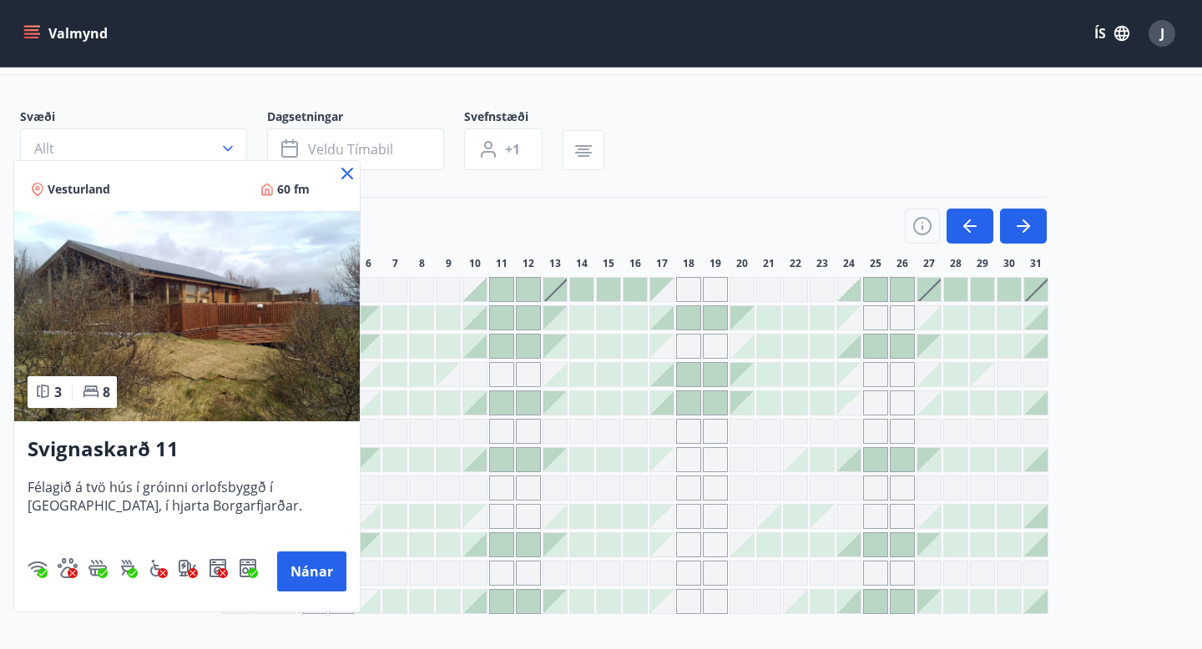
click at [348, 174] on icon at bounding box center [347, 174] width 12 height 12
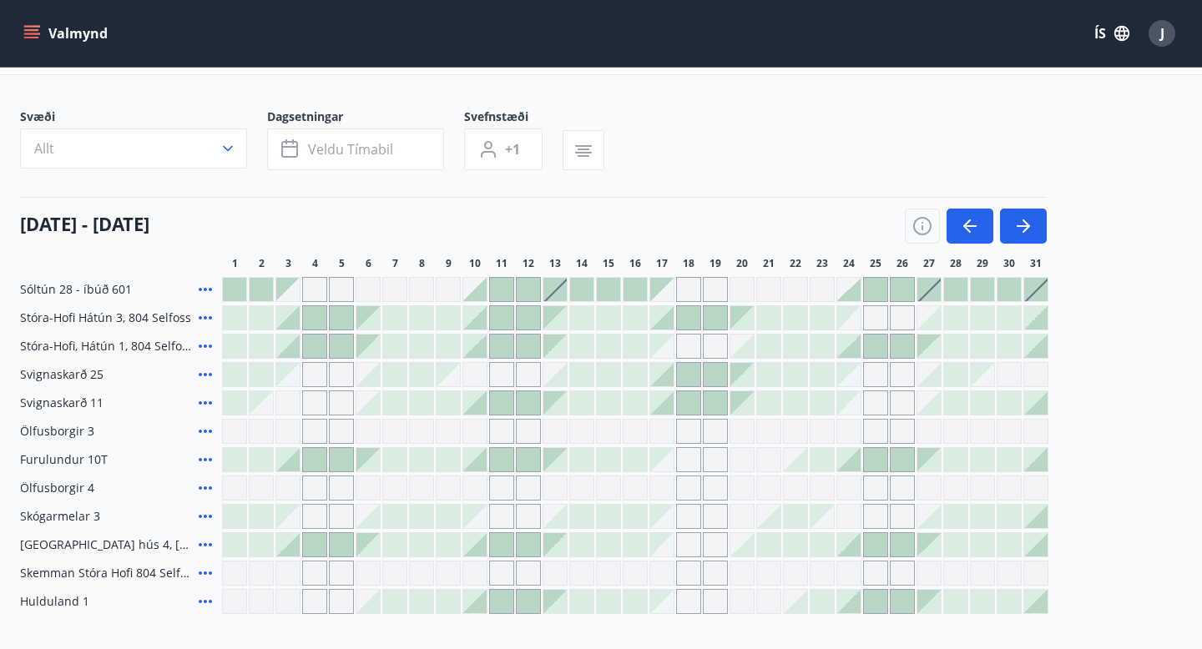
click at [205, 373] on icon at bounding box center [205, 374] width 13 height 3
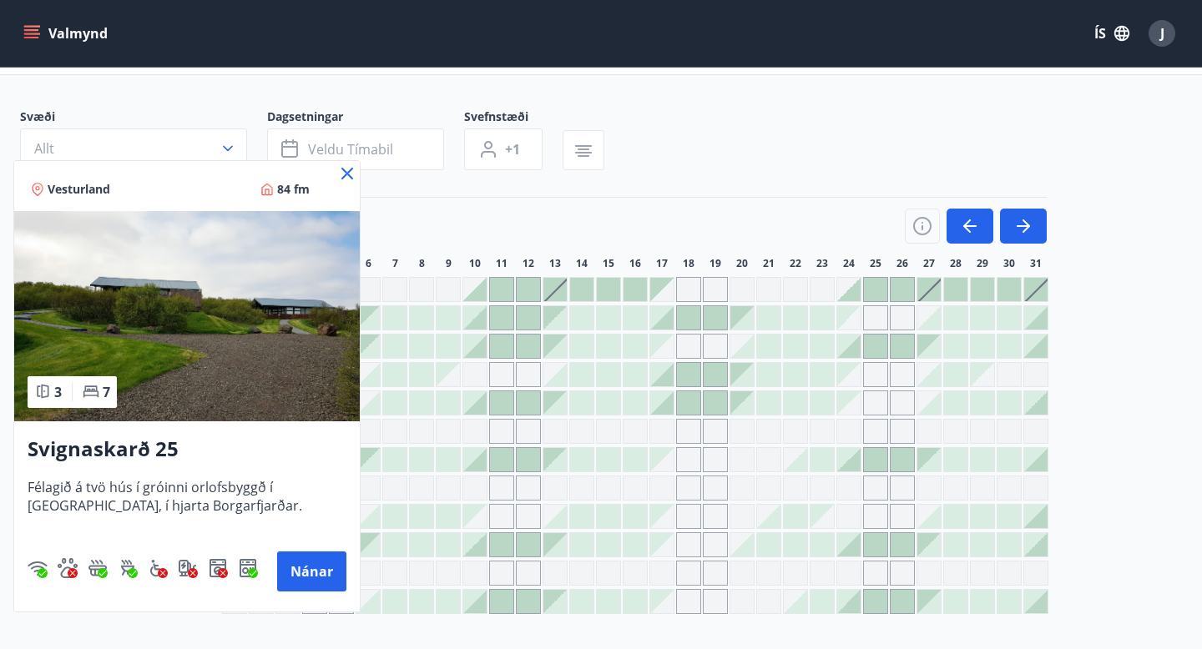
click at [239, 386] on img at bounding box center [186, 316] width 345 height 210
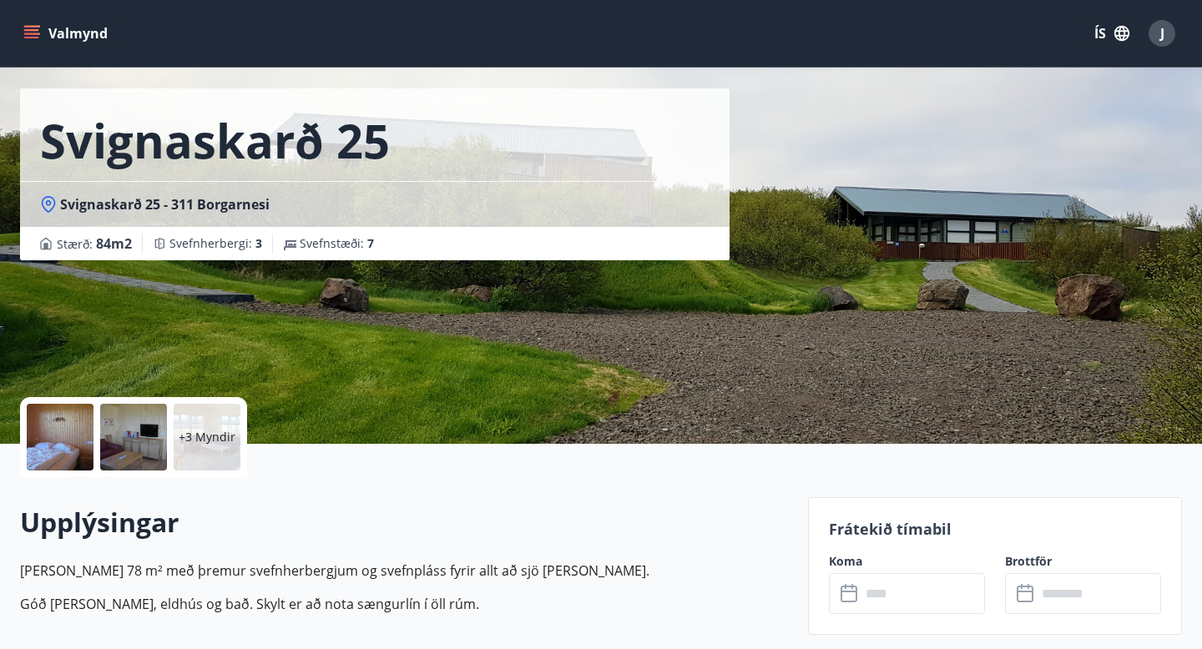
scroll to position [56, 0]
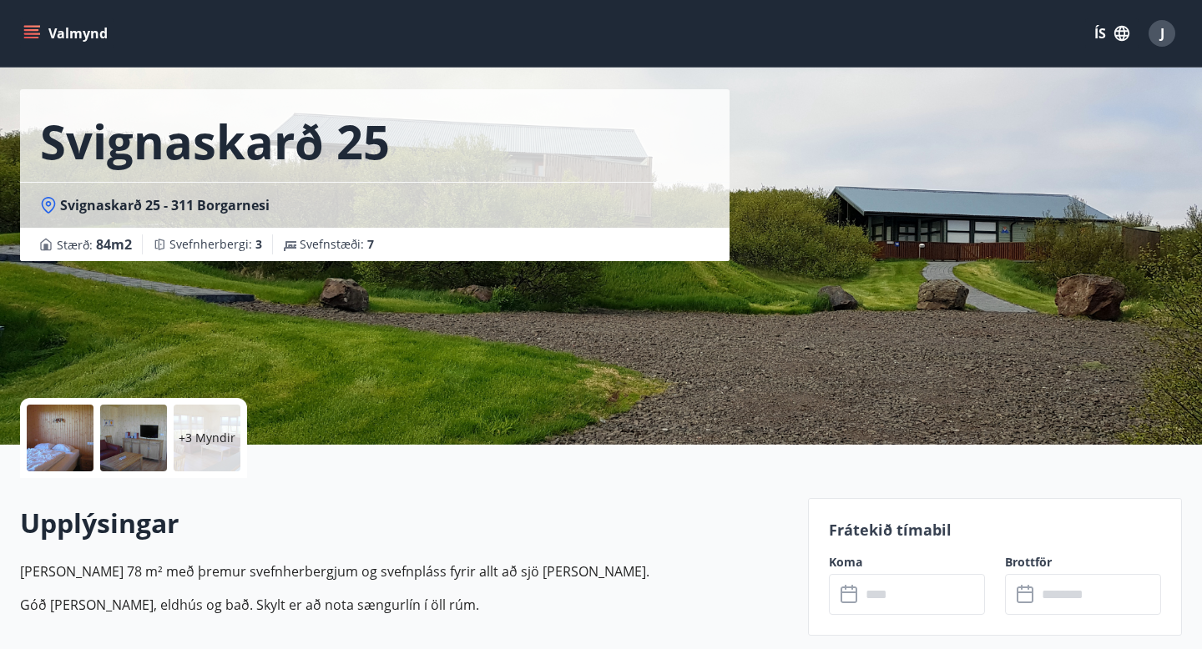
click at [210, 453] on div "+3 Myndir" at bounding box center [207, 438] width 67 height 67
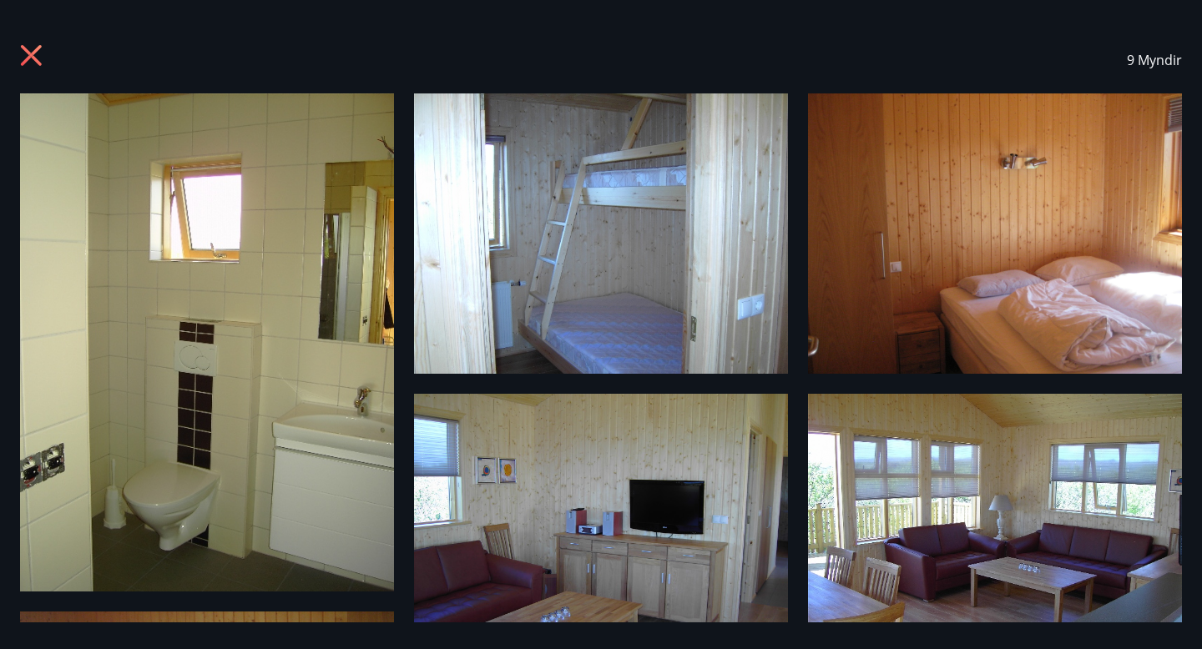
click at [38, 55] on icon at bounding box center [33, 57] width 27 height 27
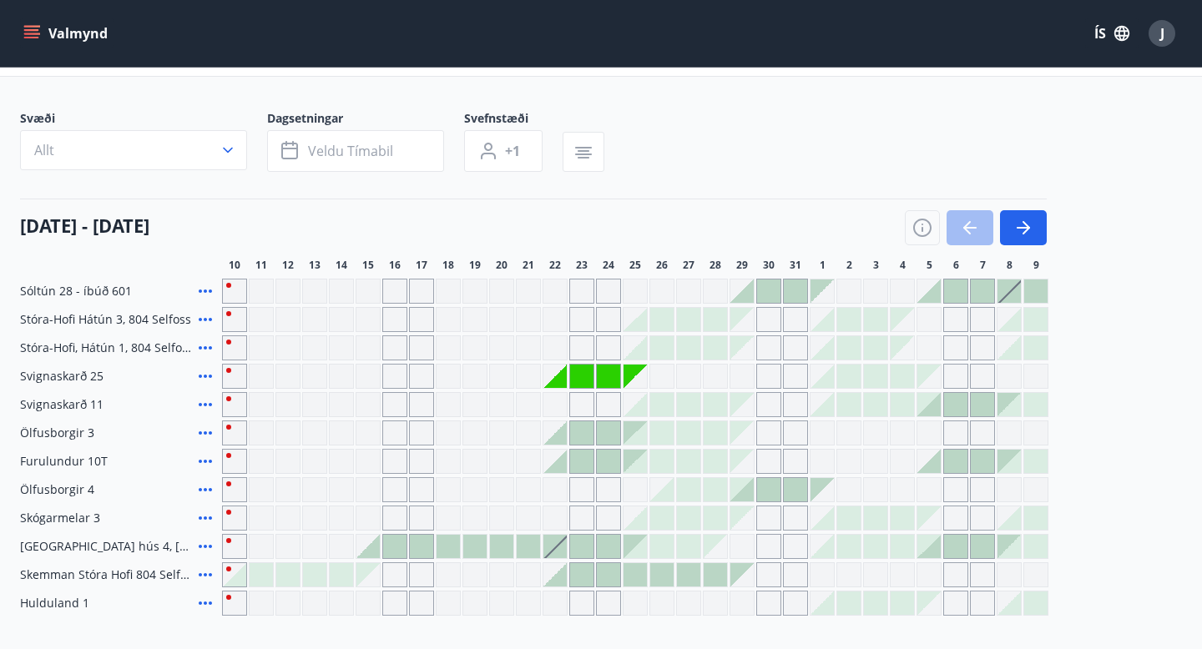
scroll to position [86, 0]
click at [204, 431] on icon at bounding box center [205, 431] width 13 height 3
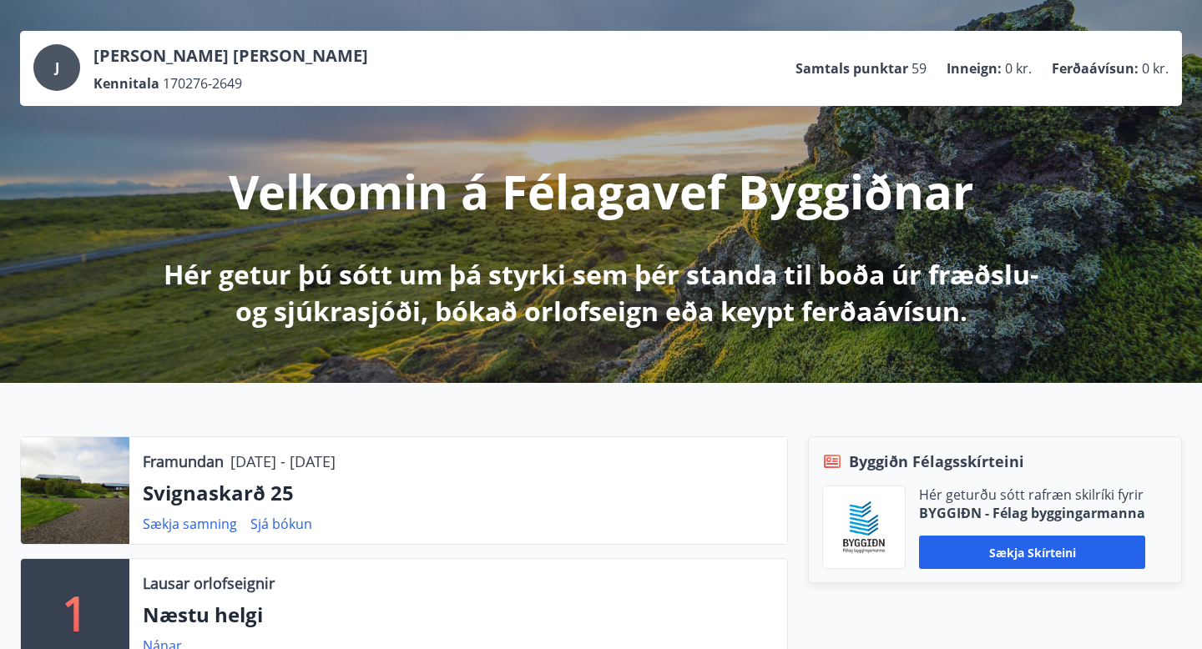
scroll to position [67, 0]
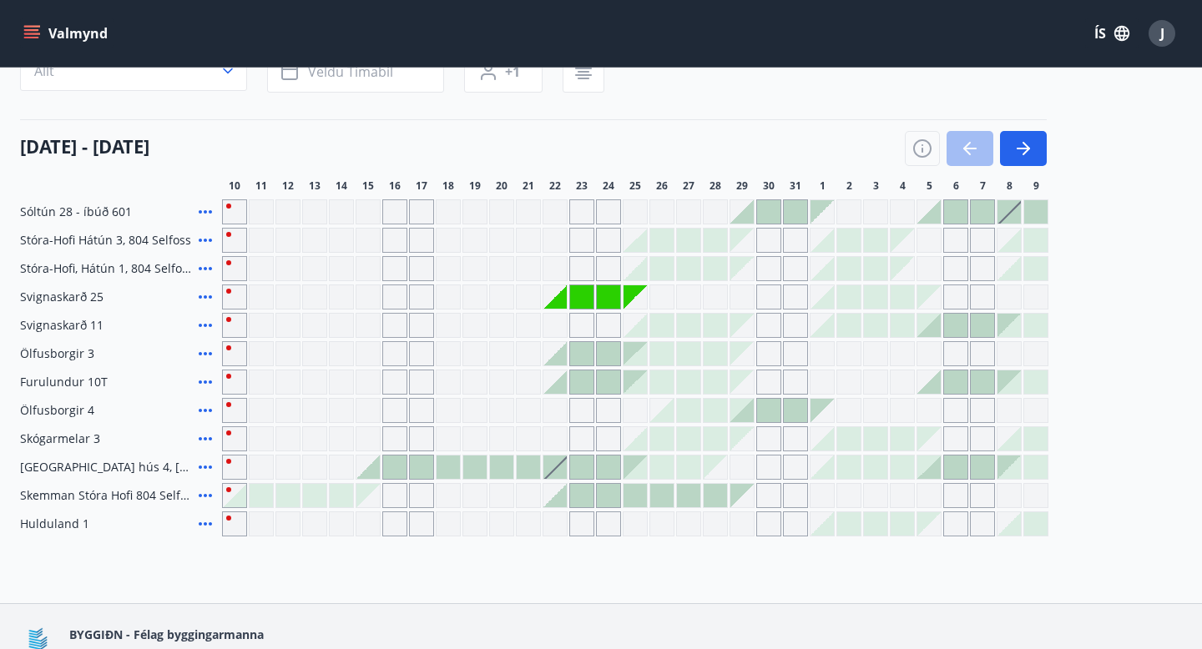
scroll to position [166, 0]
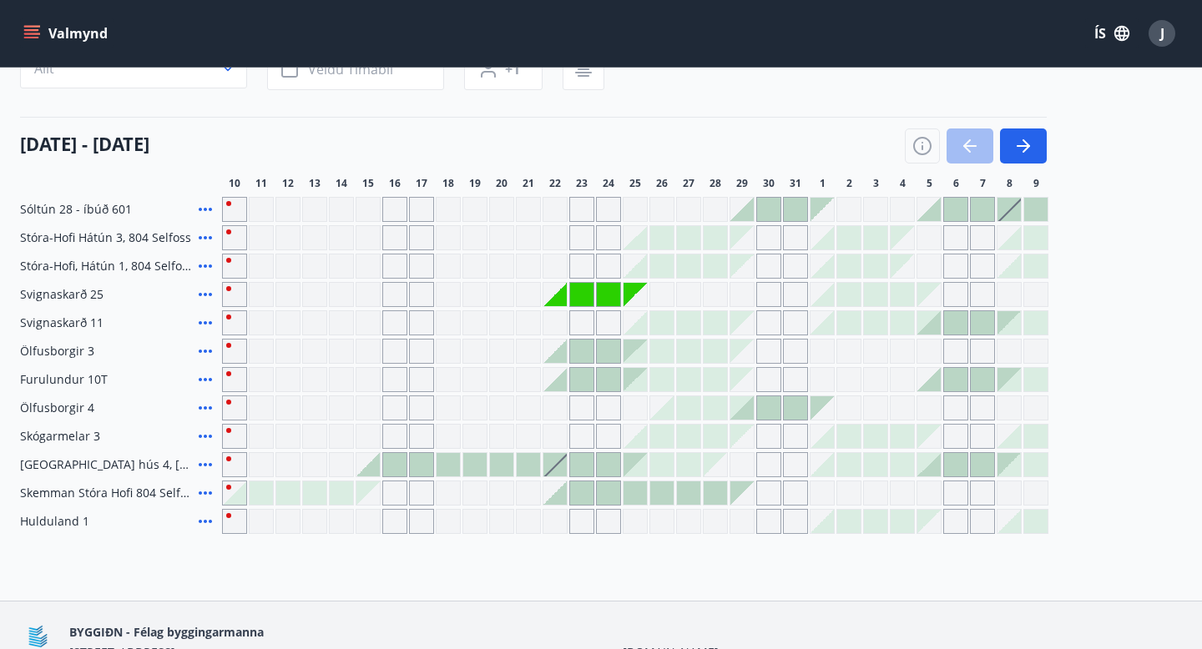
click at [204, 380] on icon at bounding box center [205, 379] width 13 height 3
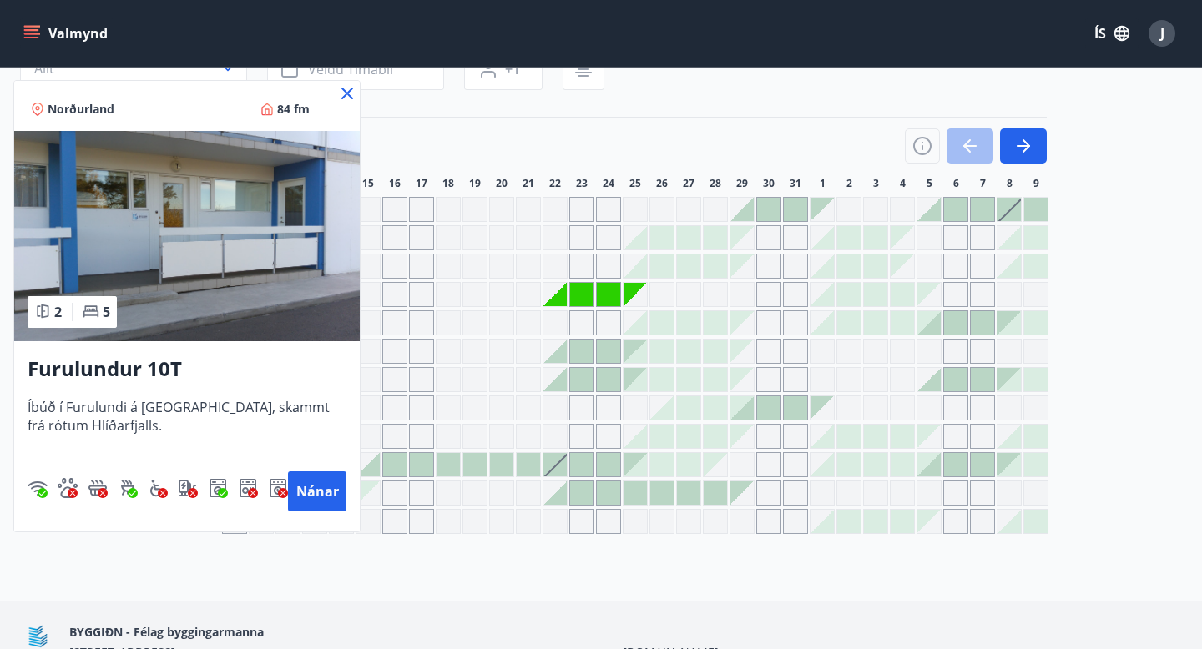
click at [349, 97] on icon at bounding box center [347, 93] width 20 height 20
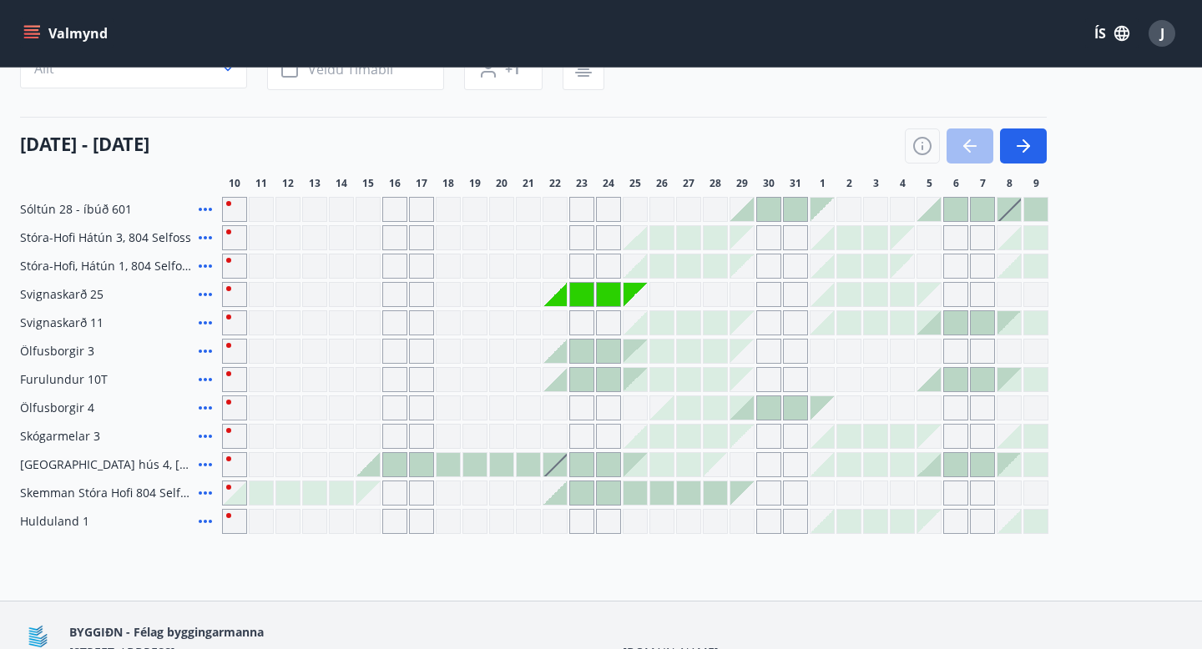
click at [208, 435] on icon at bounding box center [205, 436] width 20 height 20
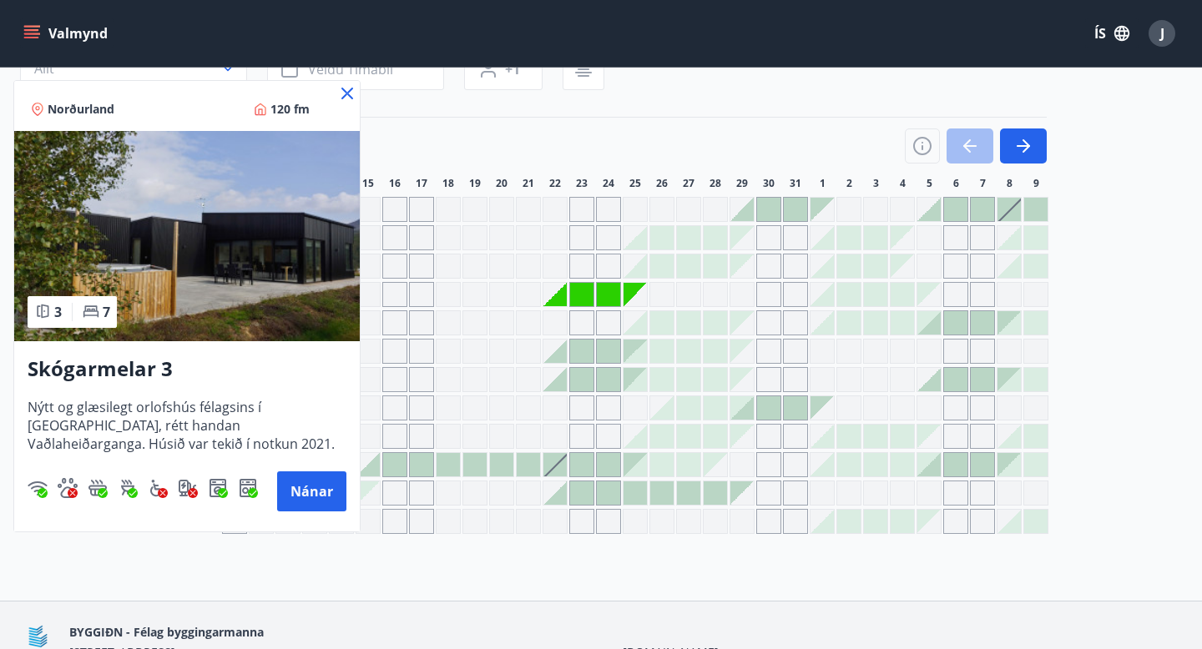
click at [257, 332] on img at bounding box center [186, 236] width 345 height 210
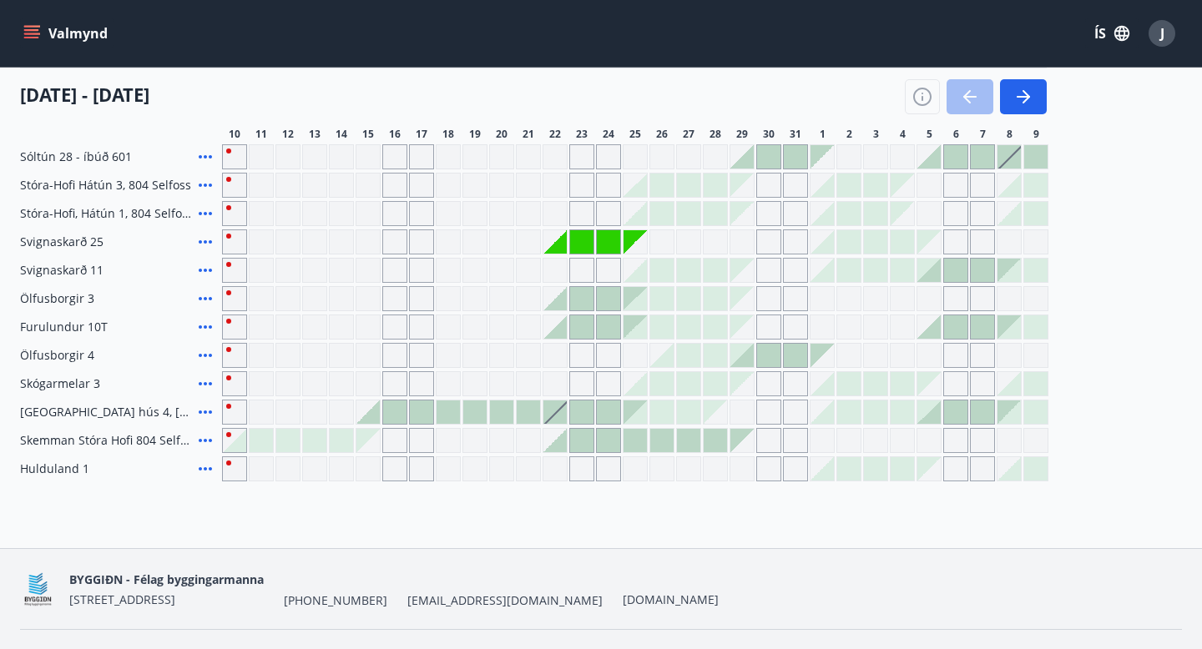
scroll to position [219, 0]
click at [205, 382] on icon at bounding box center [205, 382] width 13 height 3
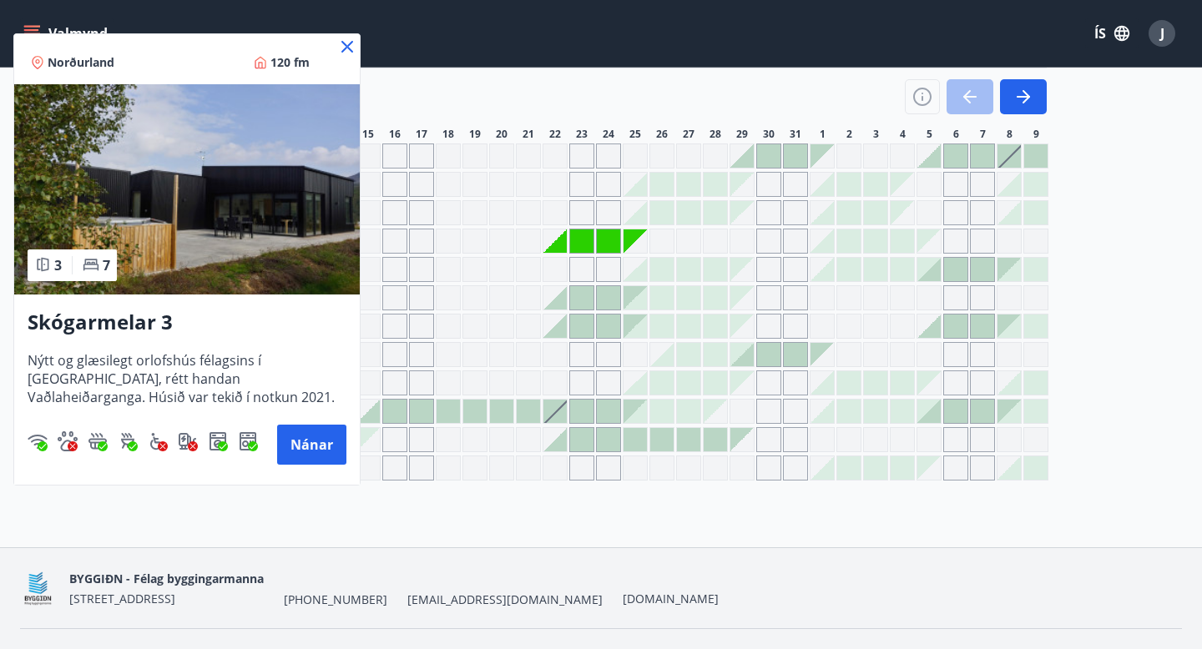
click at [349, 53] on icon at bounding box center [347, 47] width 20 height 20
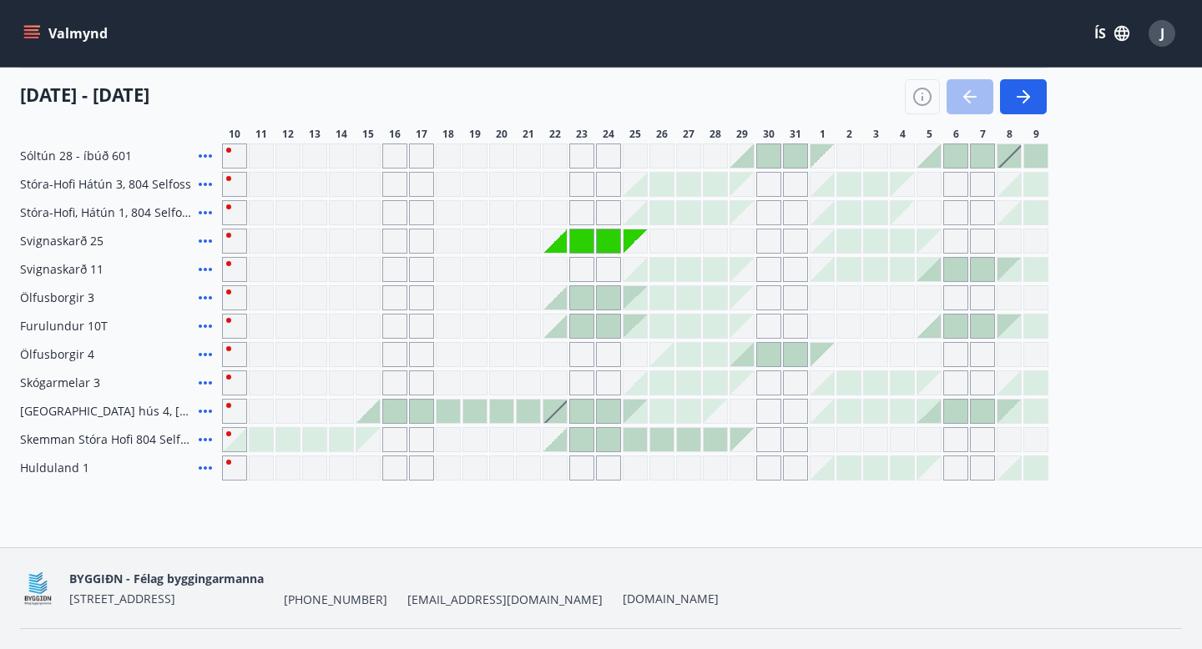
click at [351, 50] on div "Valmynd ÍS J" at bounding box center [600, 33] width 1161 height 40
click at [210, 412] on icon at bounding box center [205, 411] width 13 height 3
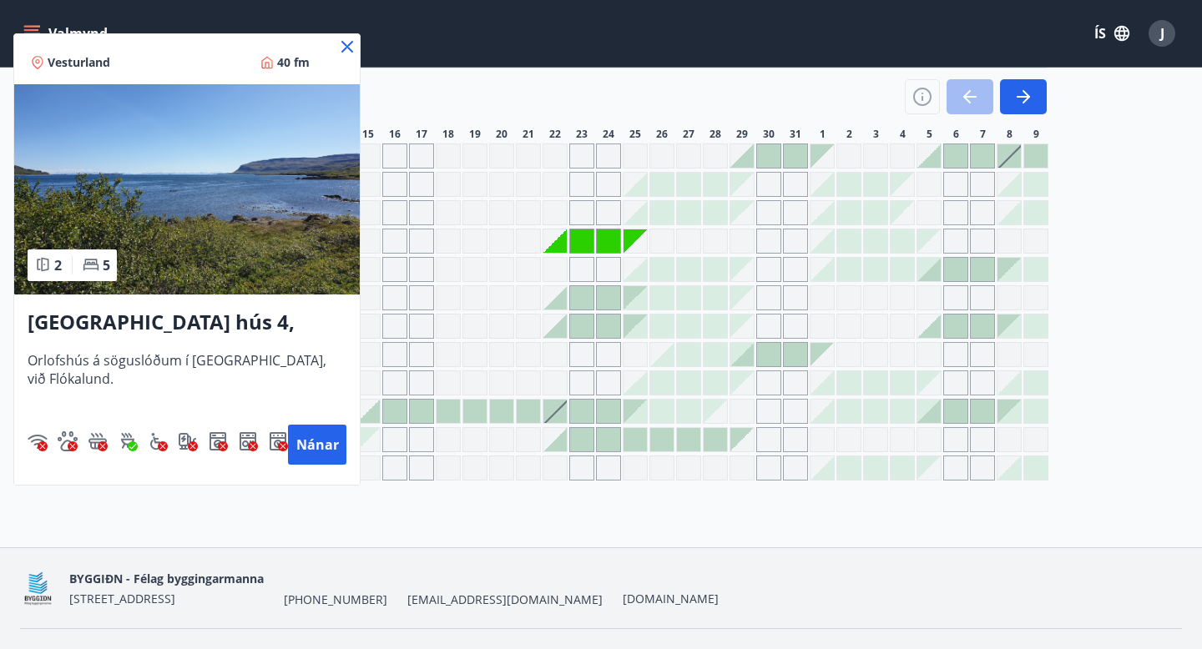
click at [351, 45] on icon at bounding box center [347, 47] width 20 height 20
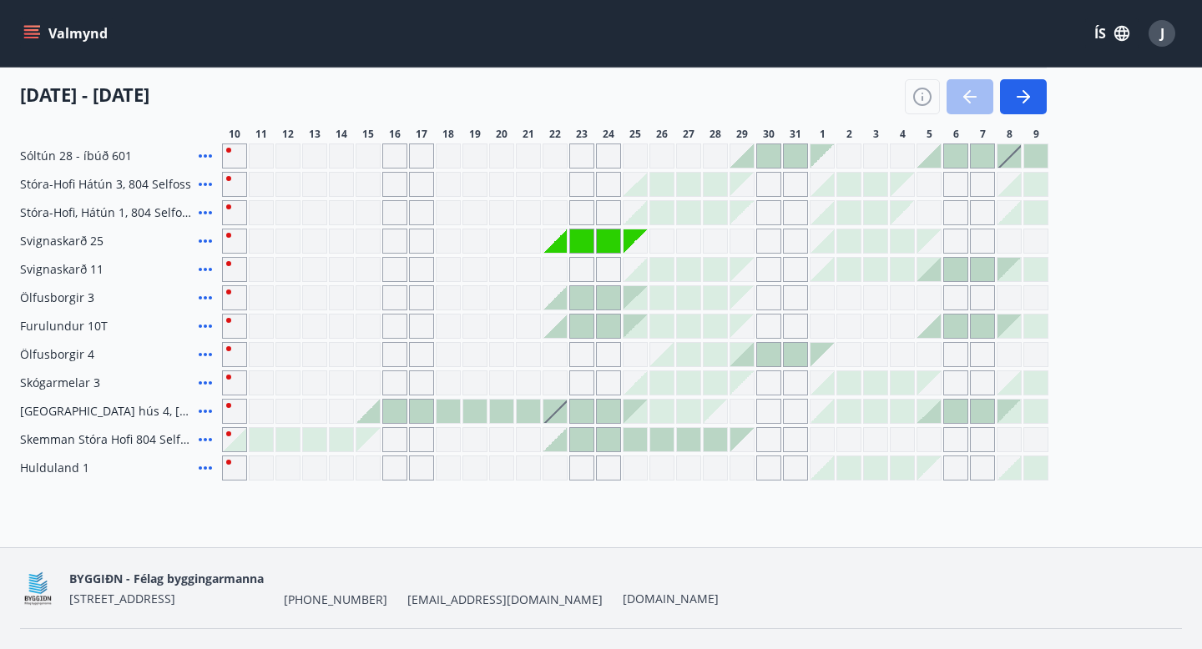
click at [206, 441] on icon at bounding box center [205, 439] width 13 height 3
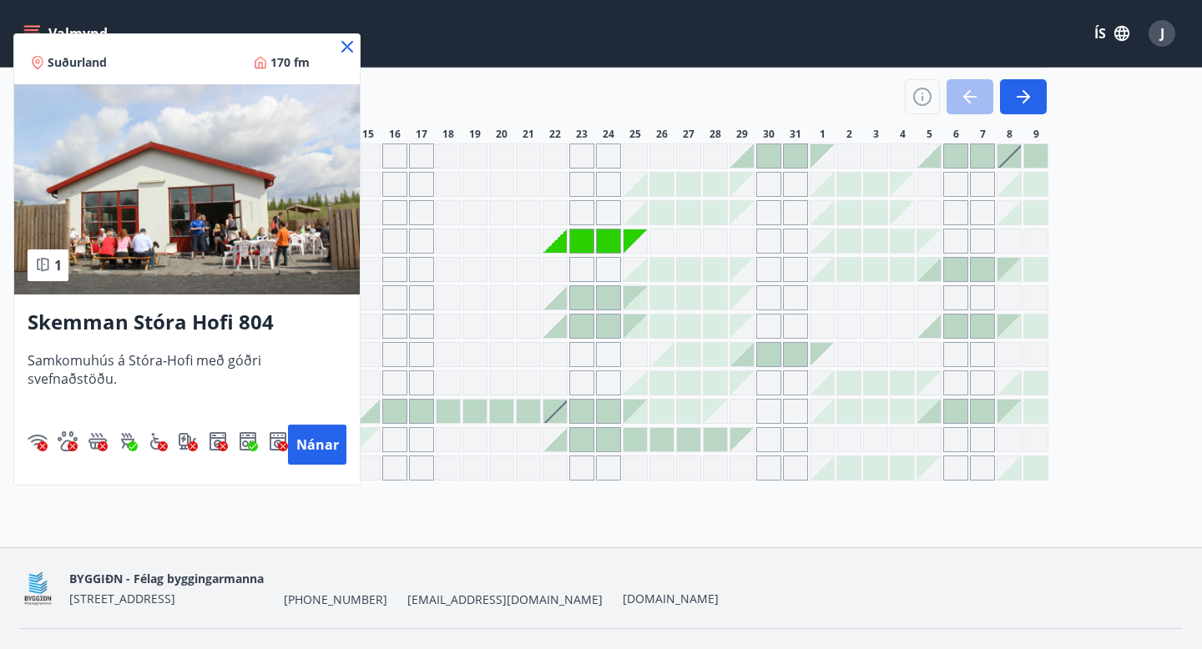
click at [350, 46] on icon at bounding box center [347, 47] width 20 height 20
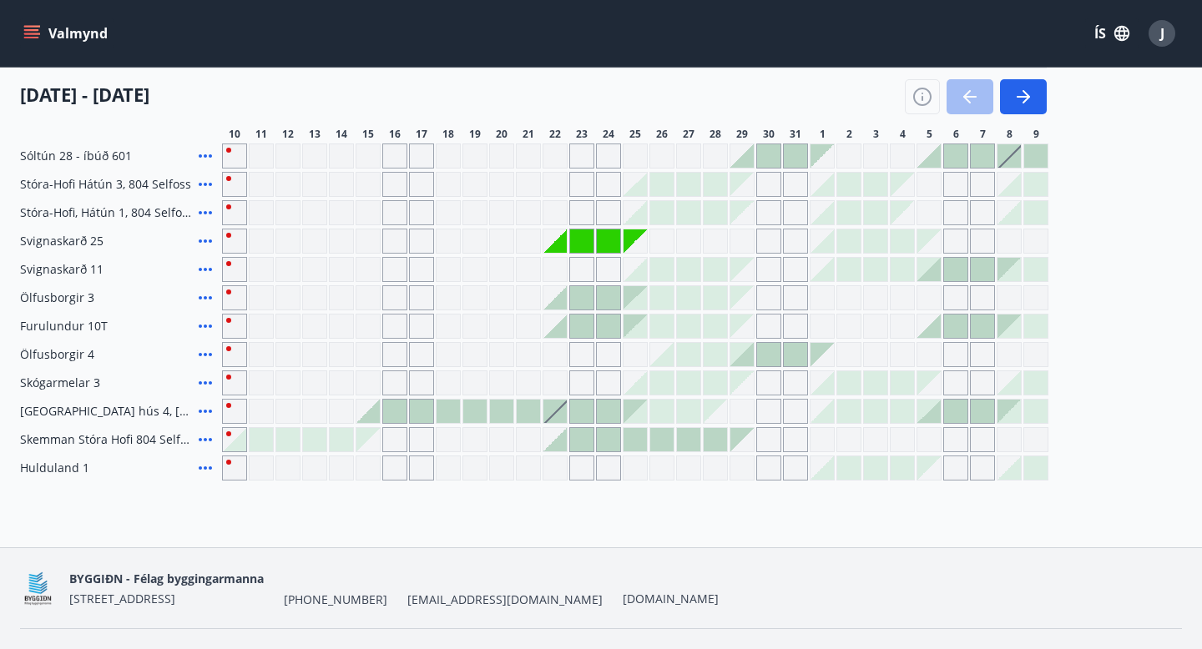
click at [210, 467] on icon at bounding box center [205, 467] width 13 height 3
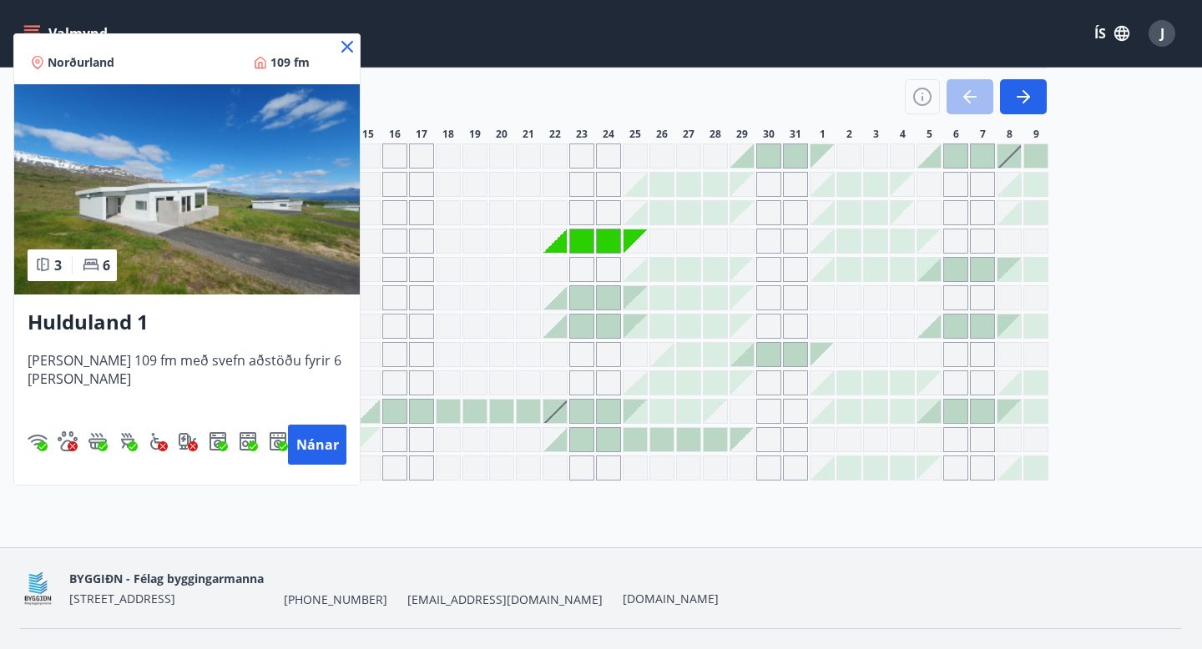
click at [354, 50] on icon at bounding box center [347, 47] width 20 height 20
